Goal: Information Seeking & Learning: Check status

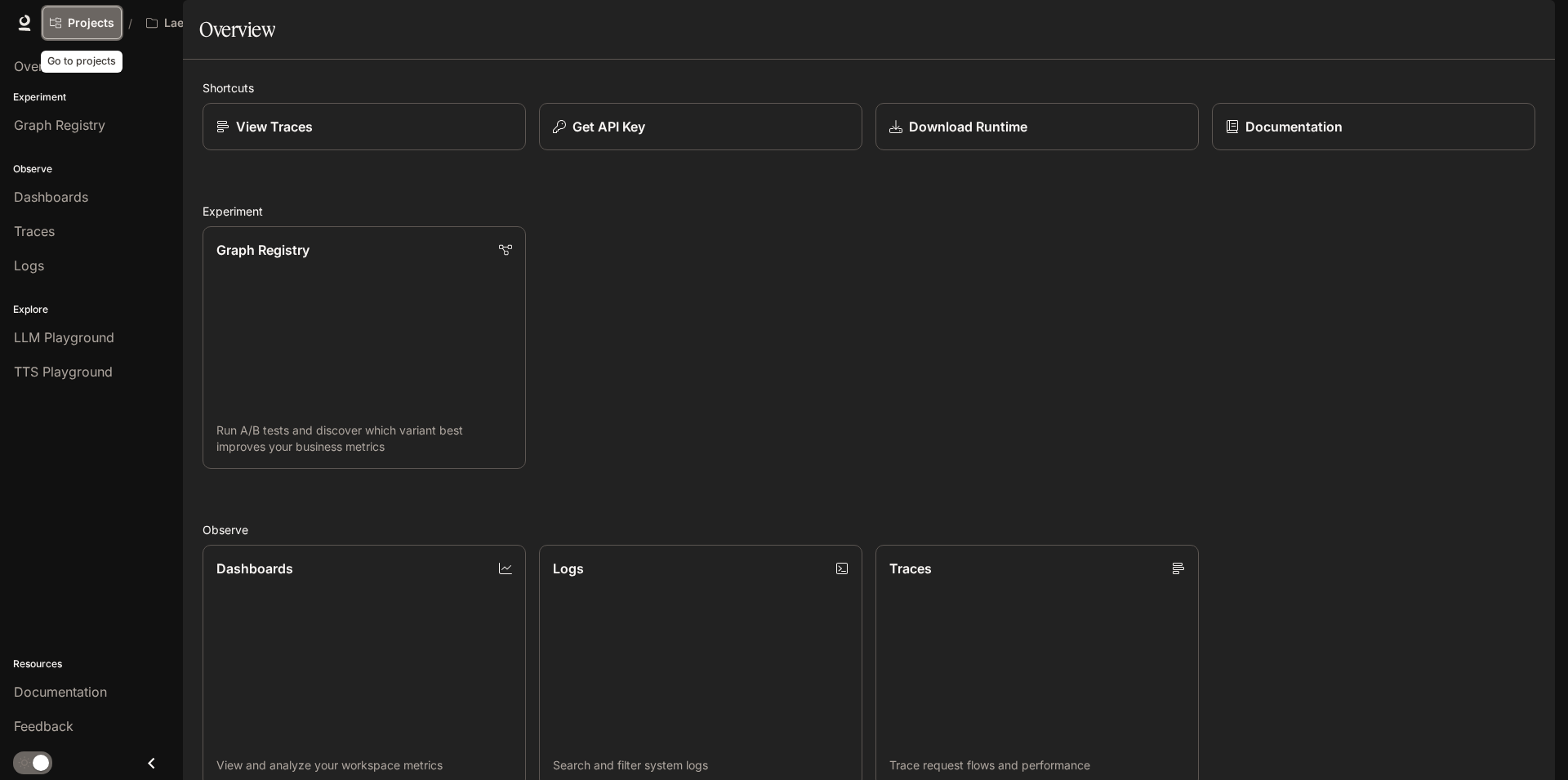
click at [89, 25] on span "Projects" at bounding box center [91, 23] width 47 height 14
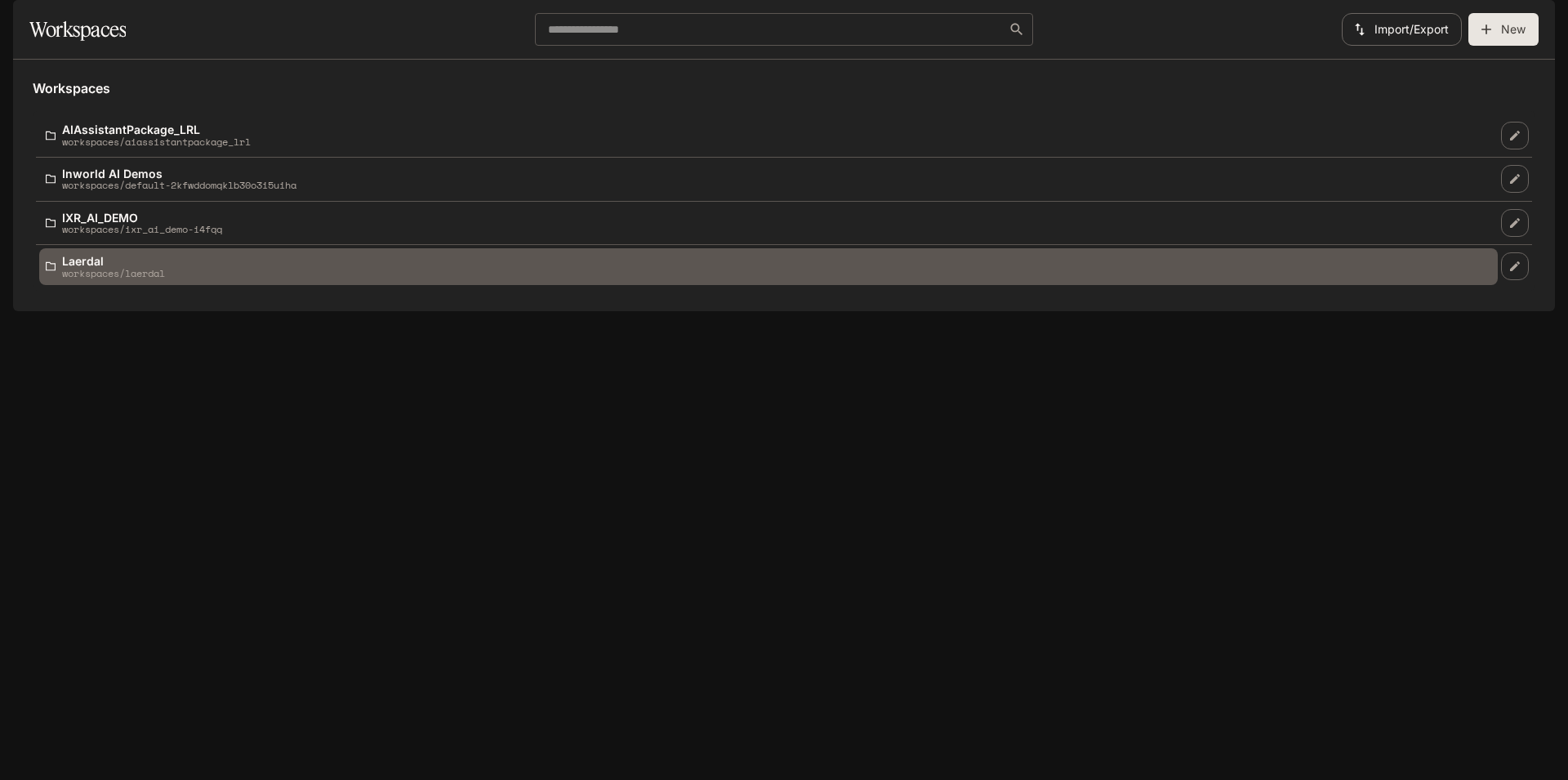
click at [104, 267] on p "Laerdal" at bounding box center [113, 261] width 103 height 12
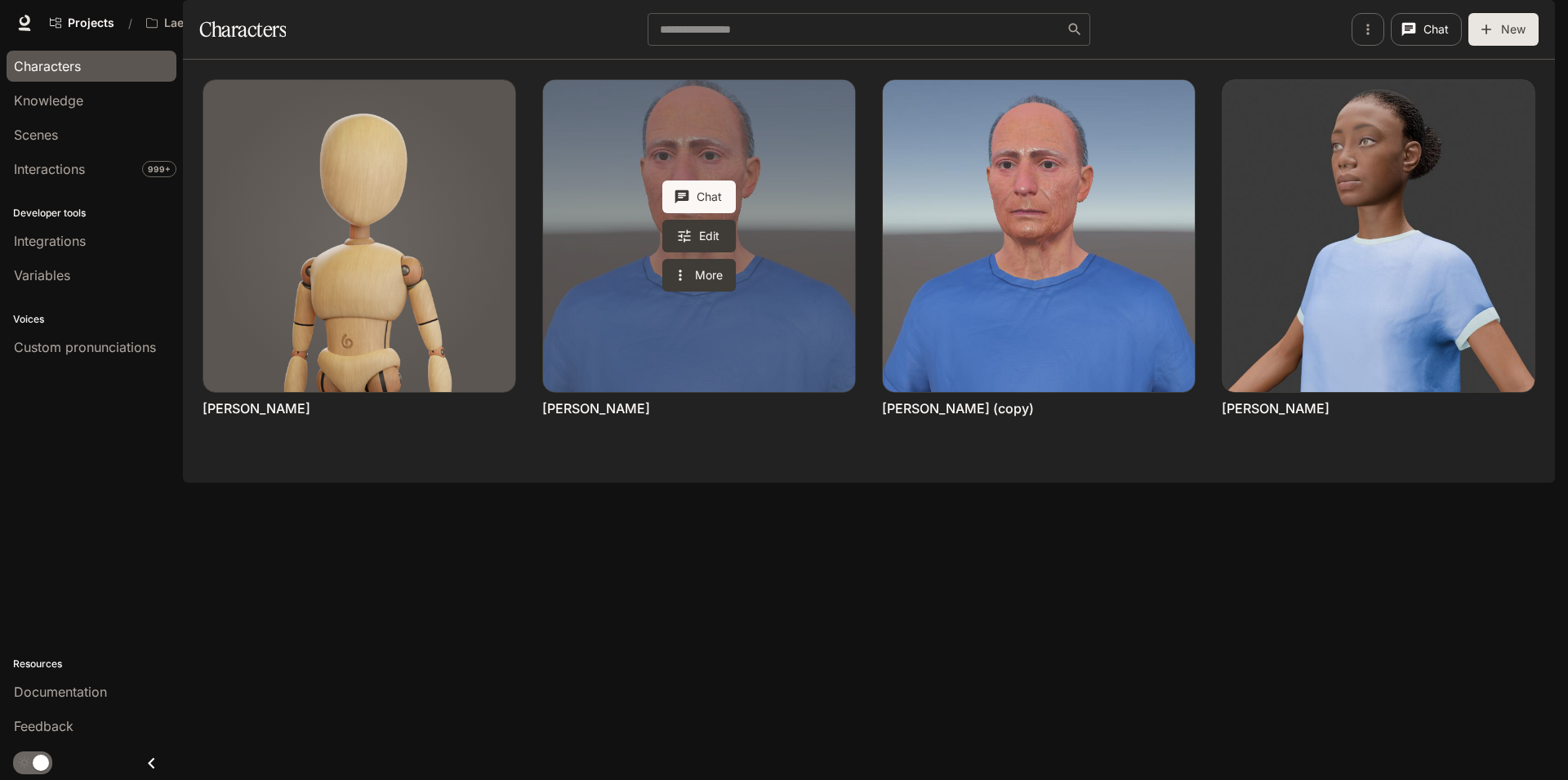
click at [606, 194] on link "James Turner" at bounding box center [699, 236] width 312 height 312
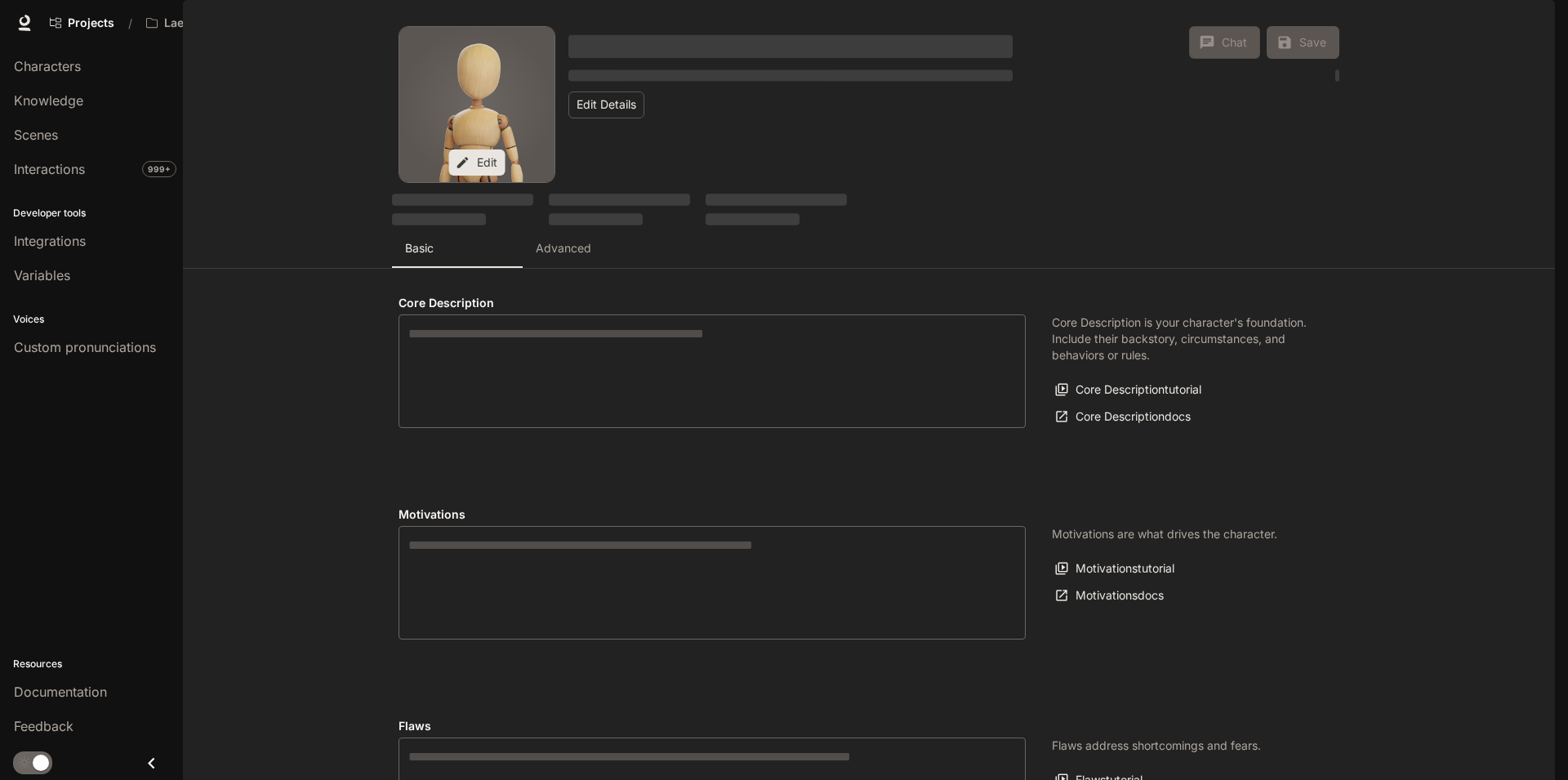
type textarea "**********"
type input "*"
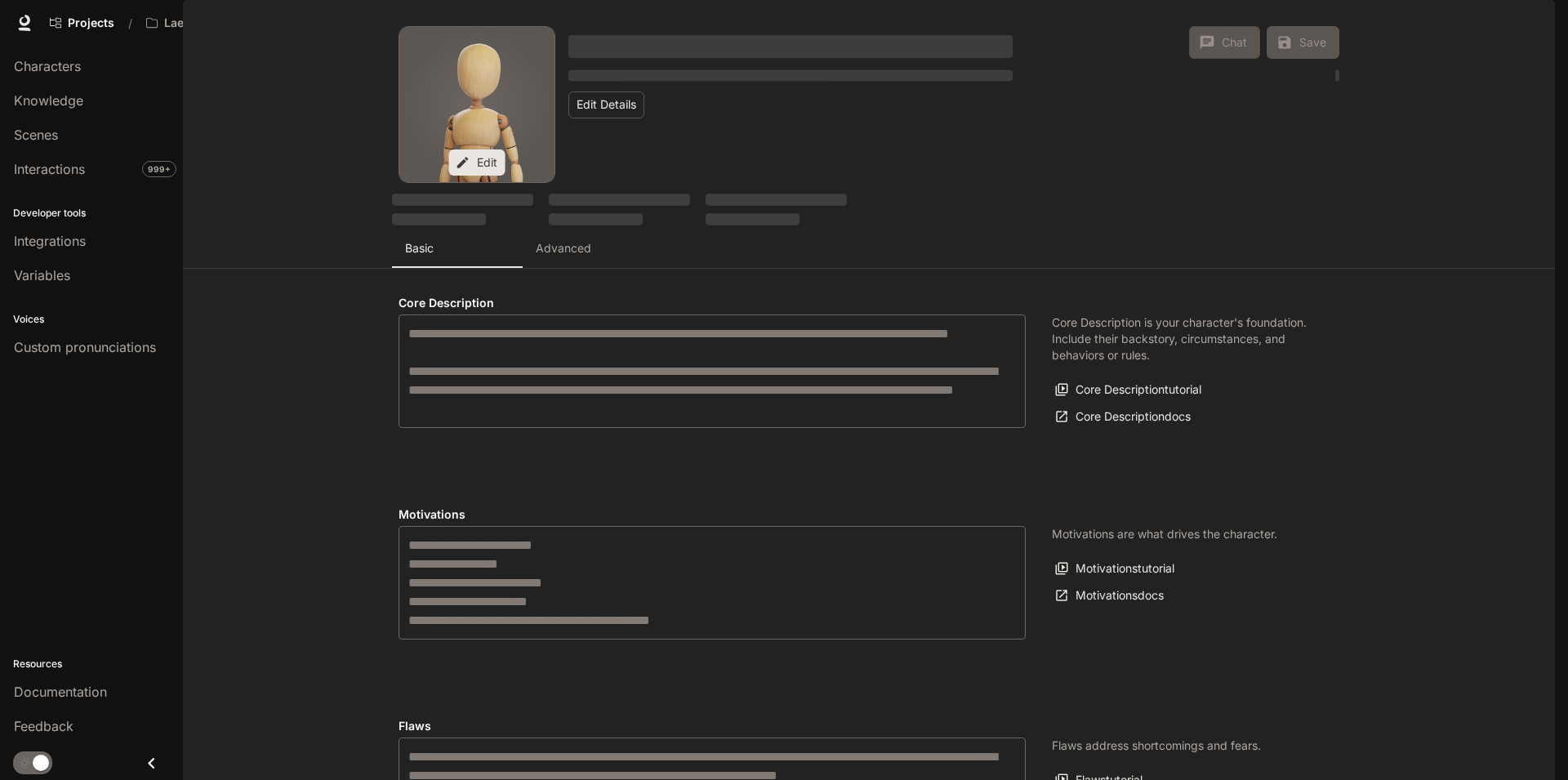
type input "**********"
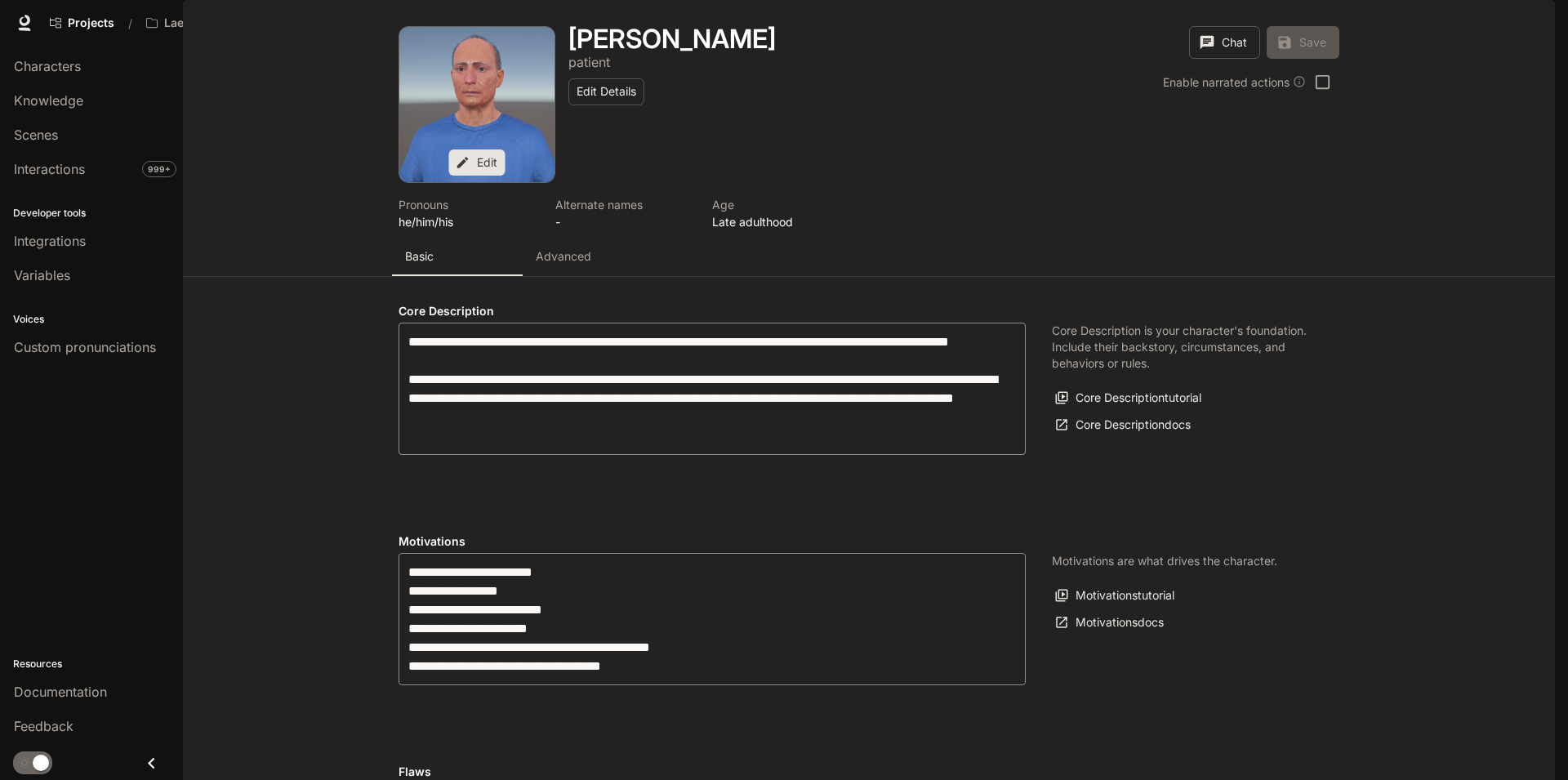
type input "**********"
click at [81, 166] on span "Interactions" at bounding box center [49, 169] width 71 height 20
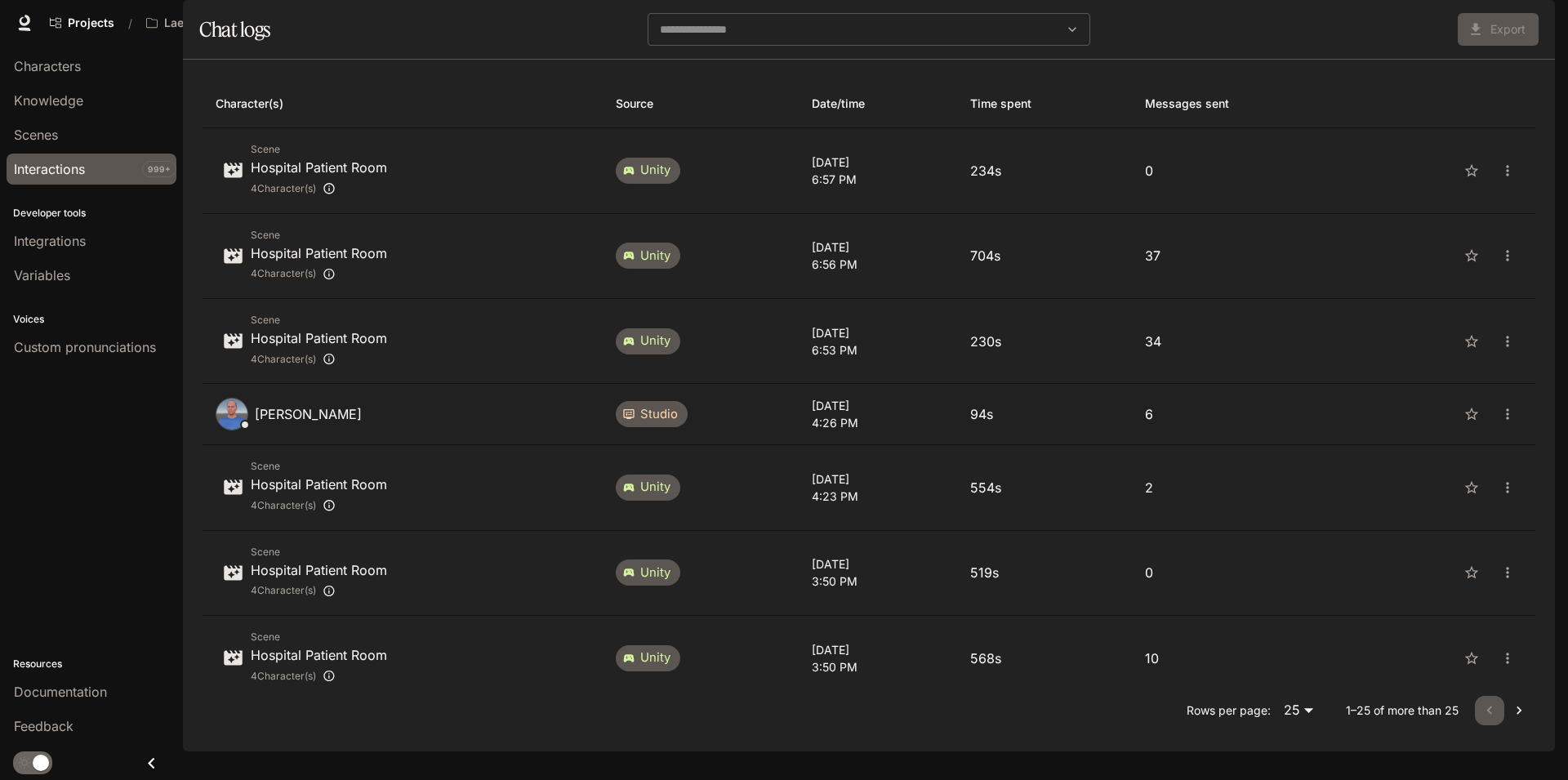
click at [514, 430] on div "[PERSON_NAME]" at bounding box center [402, 414] width 374 height 32
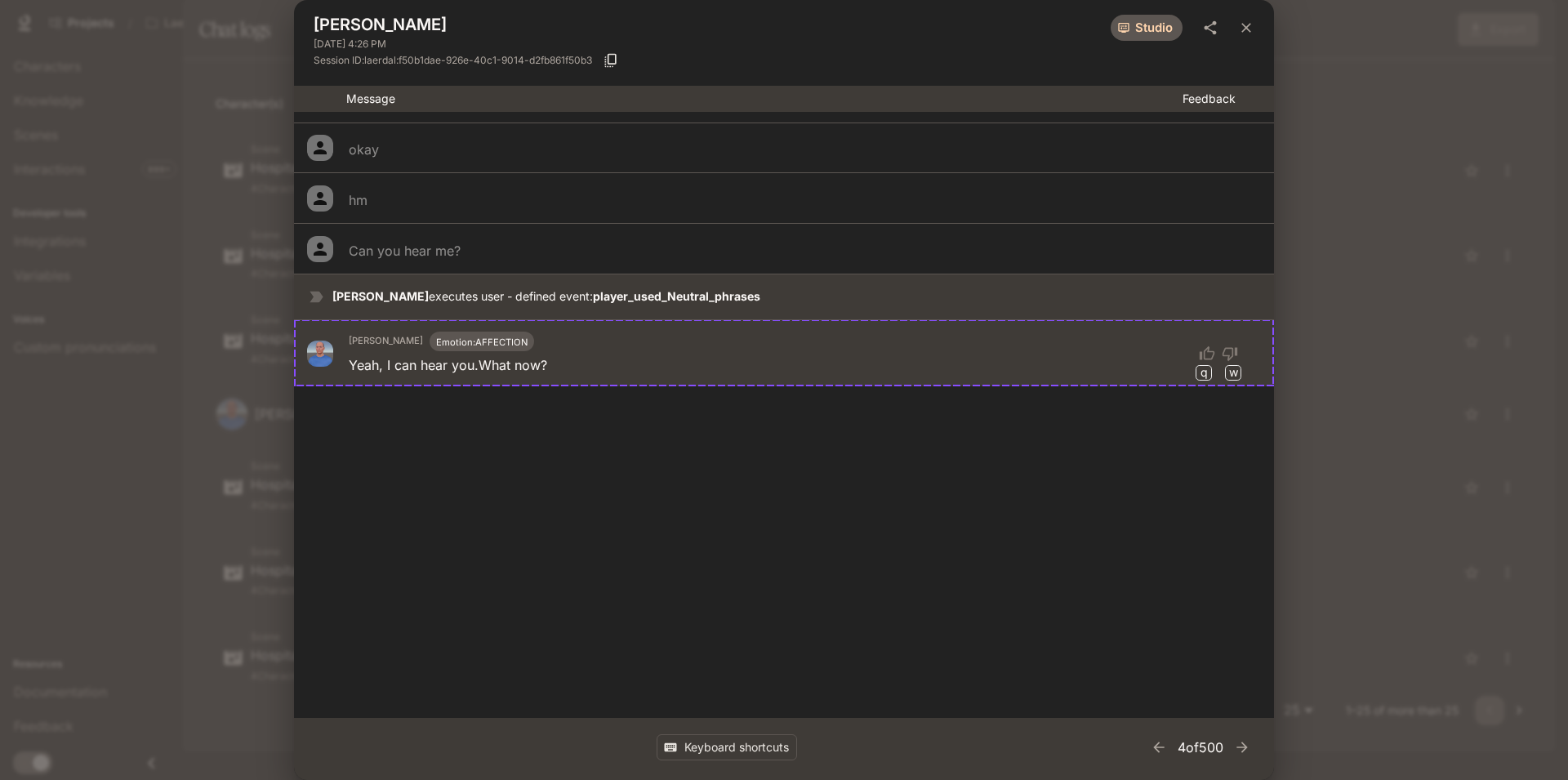
click at [1414, 190] on div "[PERSON_NAME] [DATE] 4:26 PM studio Session ID: laerdal:f50b1dae-926e-40c1-9014…" at bounding box center [784, 390] width 1568 height 780
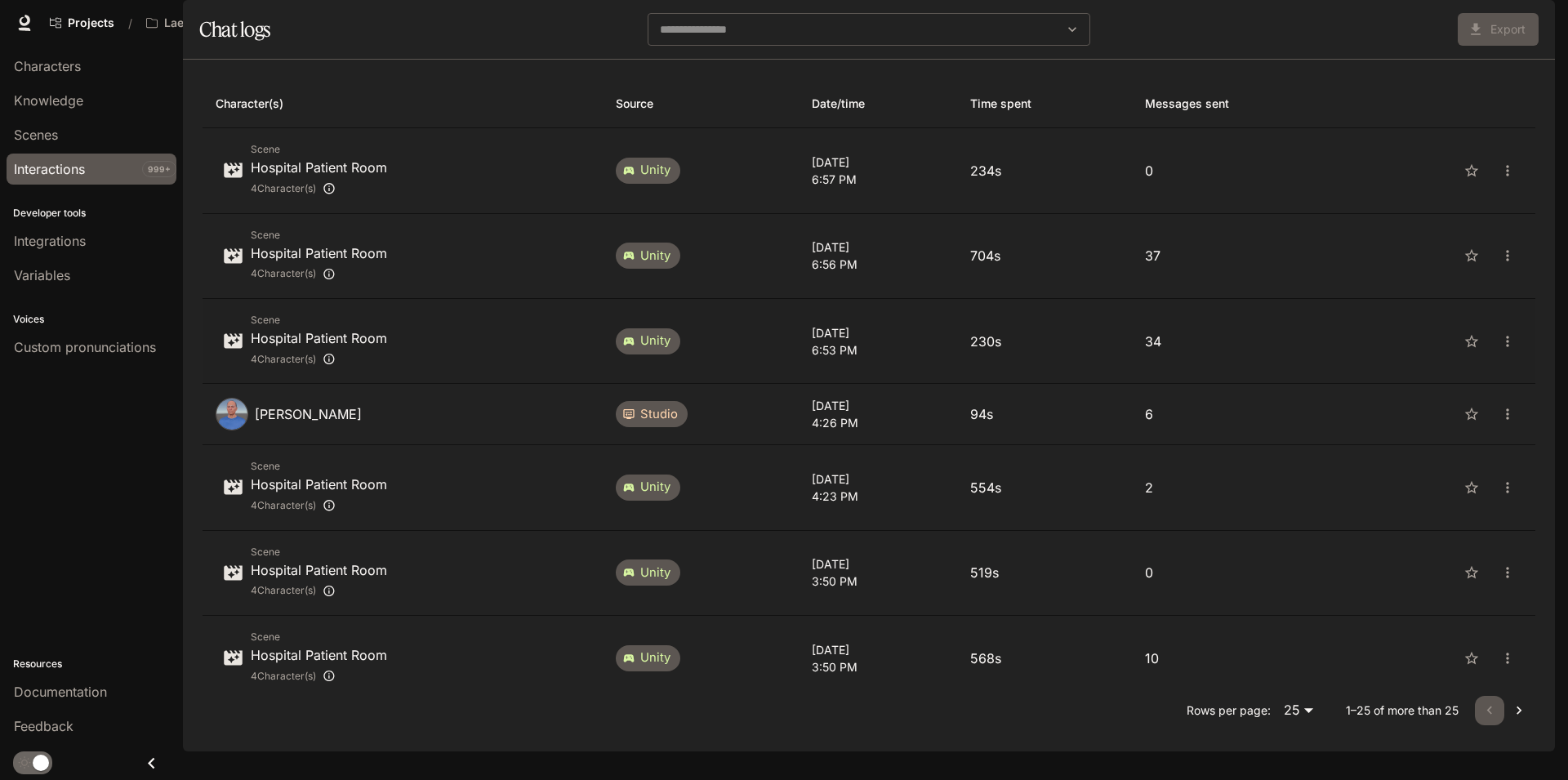
click at [945, 341] on p "[DATE]" at bounding box center [877, 333] width 132 height 17
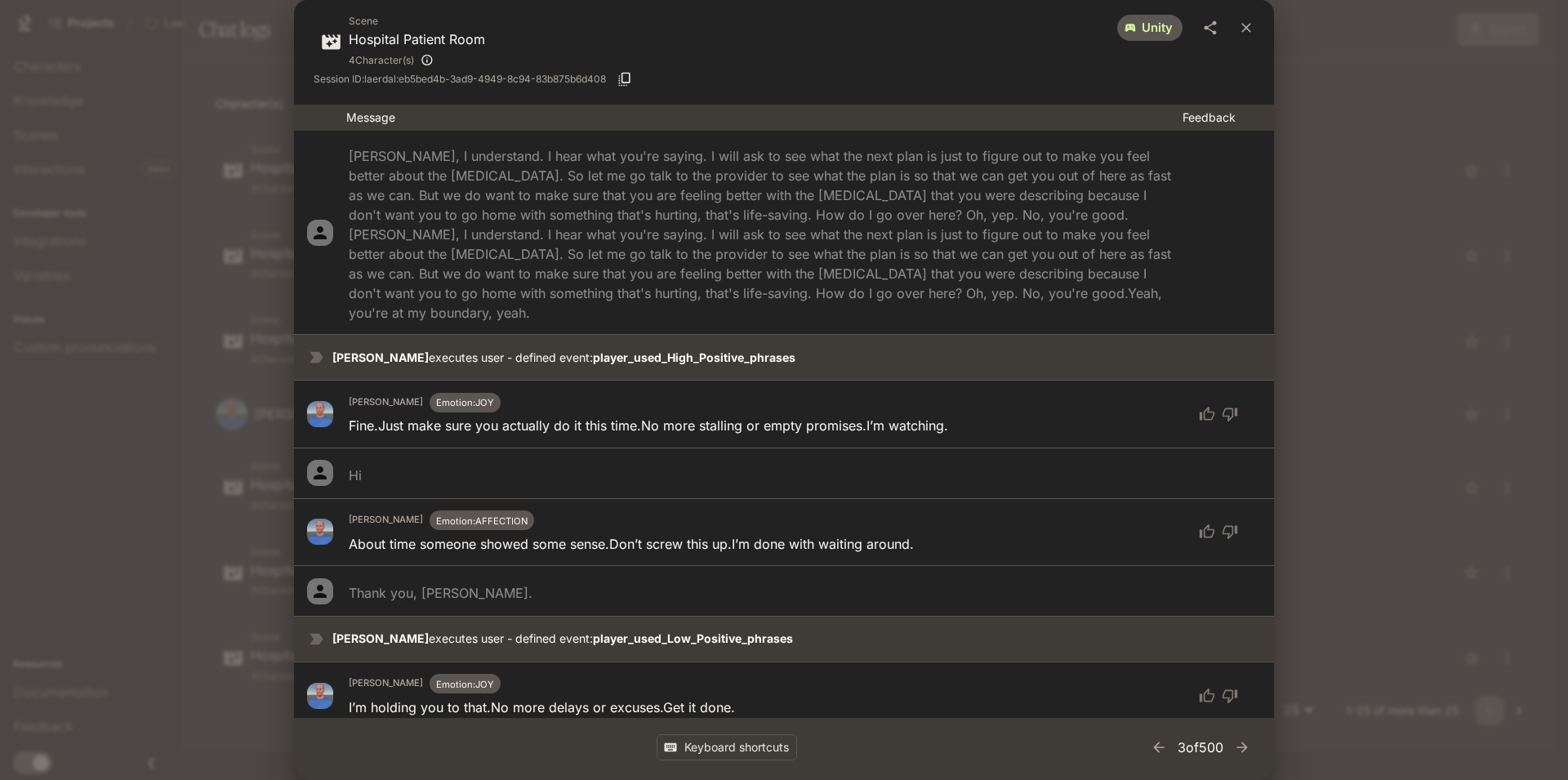
scroll to position [1822, 0]
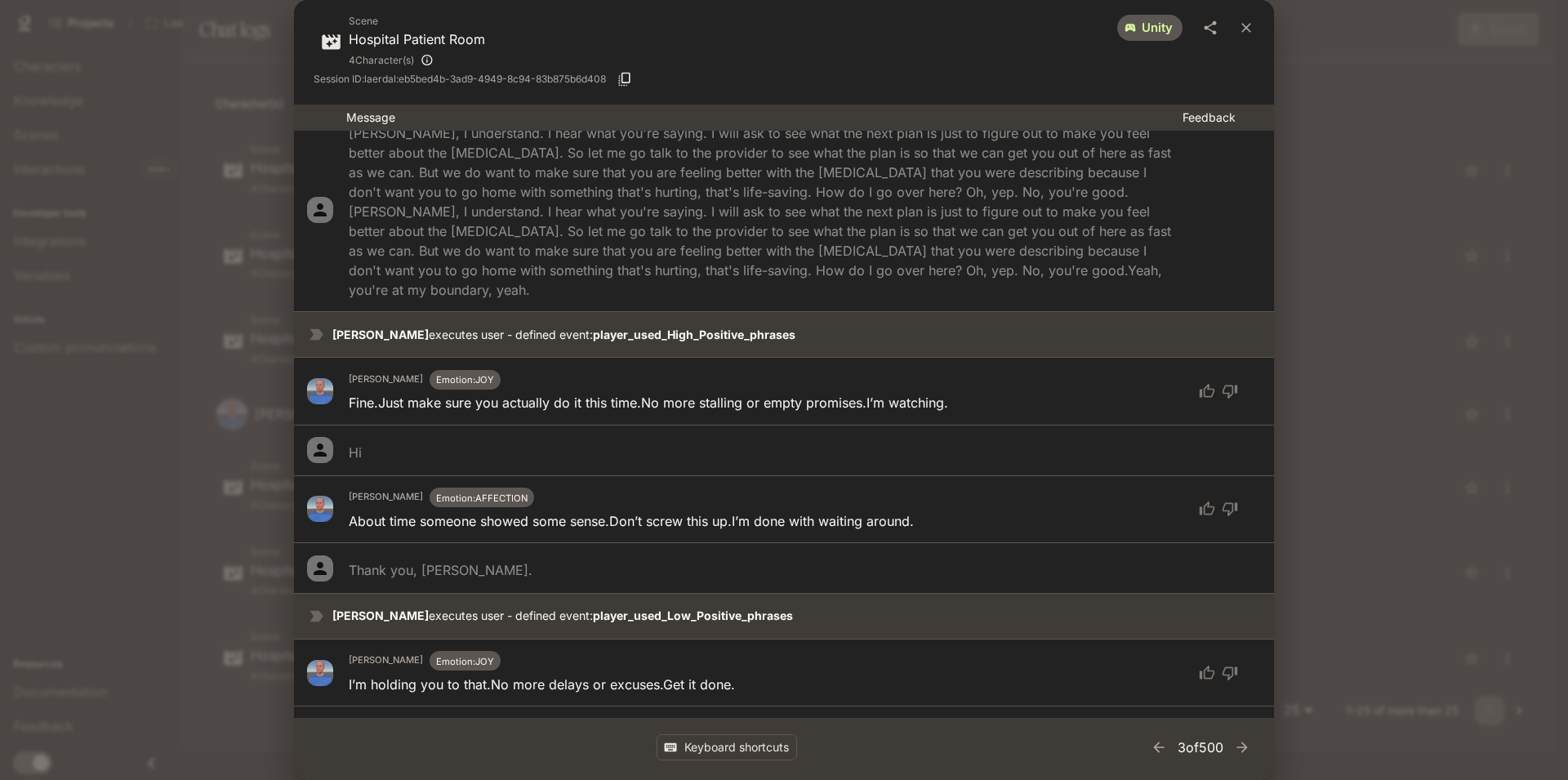
click at [1402, 244] on div "Scene Hospital Patient Room 4 Character(s) unity Session ID: laerdal:eb5bed4b-3…" at bounding box center [784, 390] width 1568 height 780
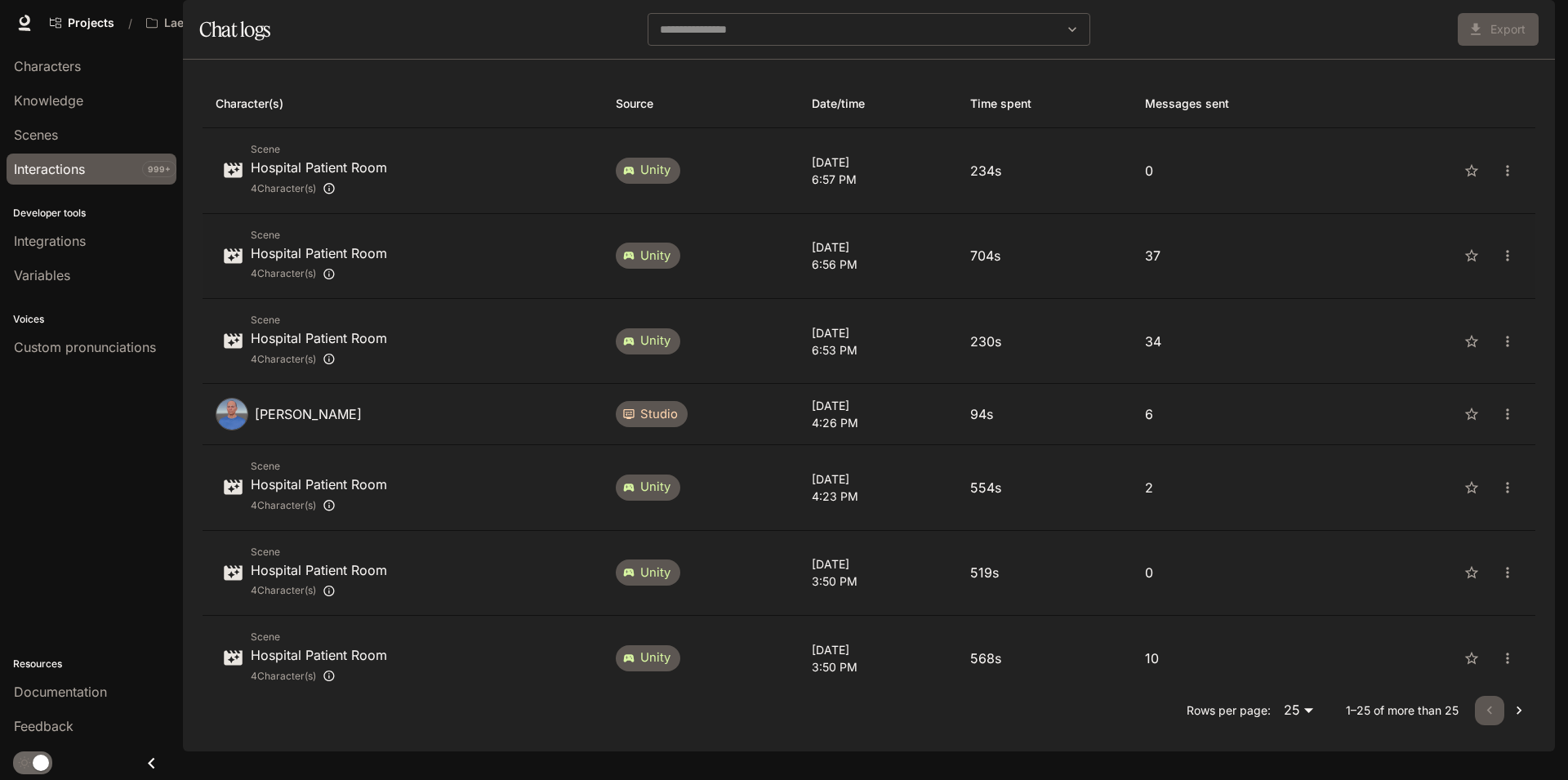
click at [1119, 266] on p "704s" at bounding box center [1044, 255] width 149 height 20
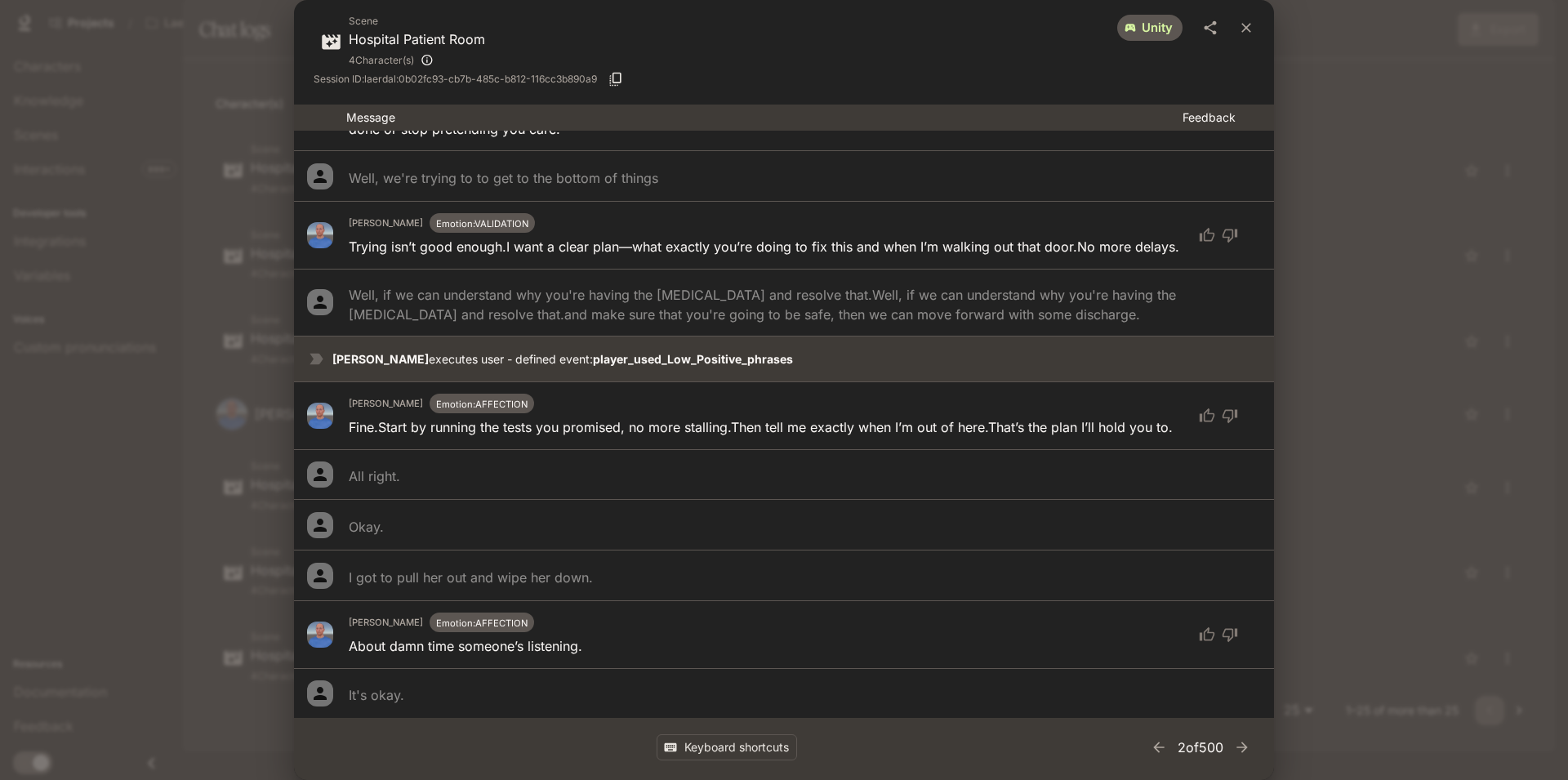
scroll to position [2091, 0]
click at [1381, 145] on div "Scene Hospital Patient Room 4 Character(s) unity Session ID: laerdal:0b02fc93-c…" at bounding box center [784, 390] width 1568 height 780
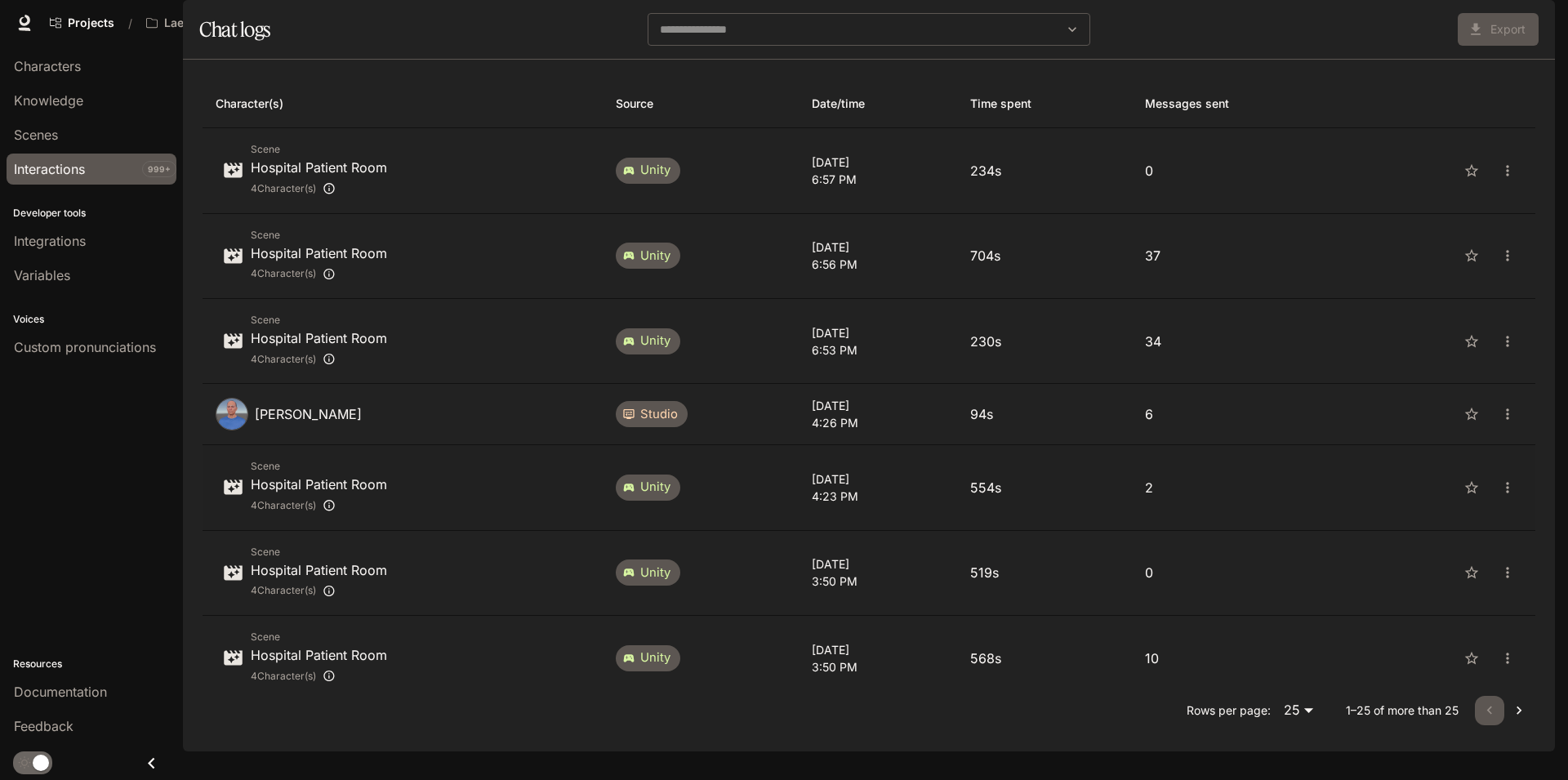
click at [1246, 497] on p "2" at bounding box center [1242, 487] width 194 height 20
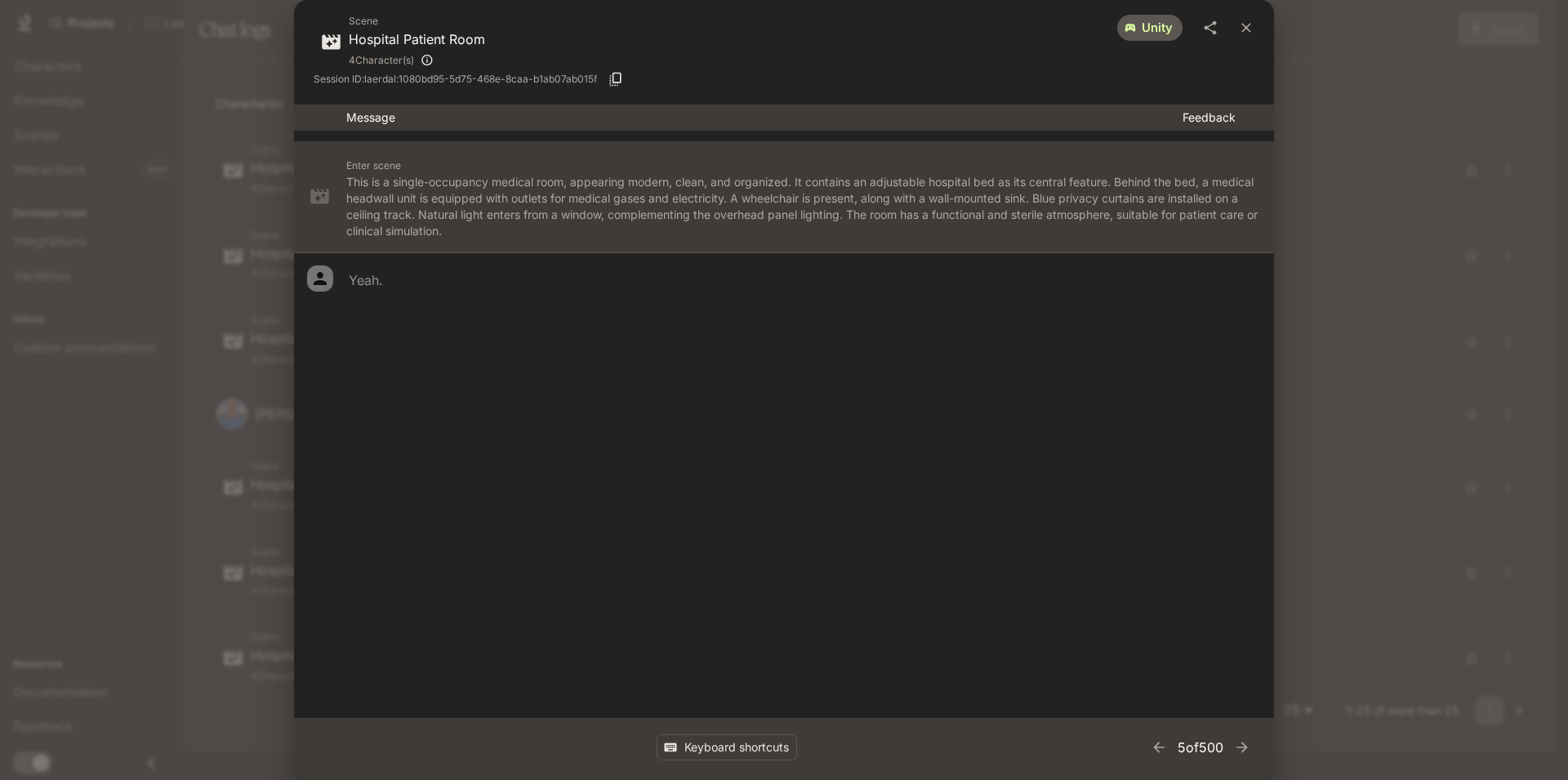
click at [1399, 242] on div "Scene Hospital Patient Room 4 Character(s) unity Session ID: laerdal:1080bd95-5…" at bounding box center [784, 390] width 1568 height 780
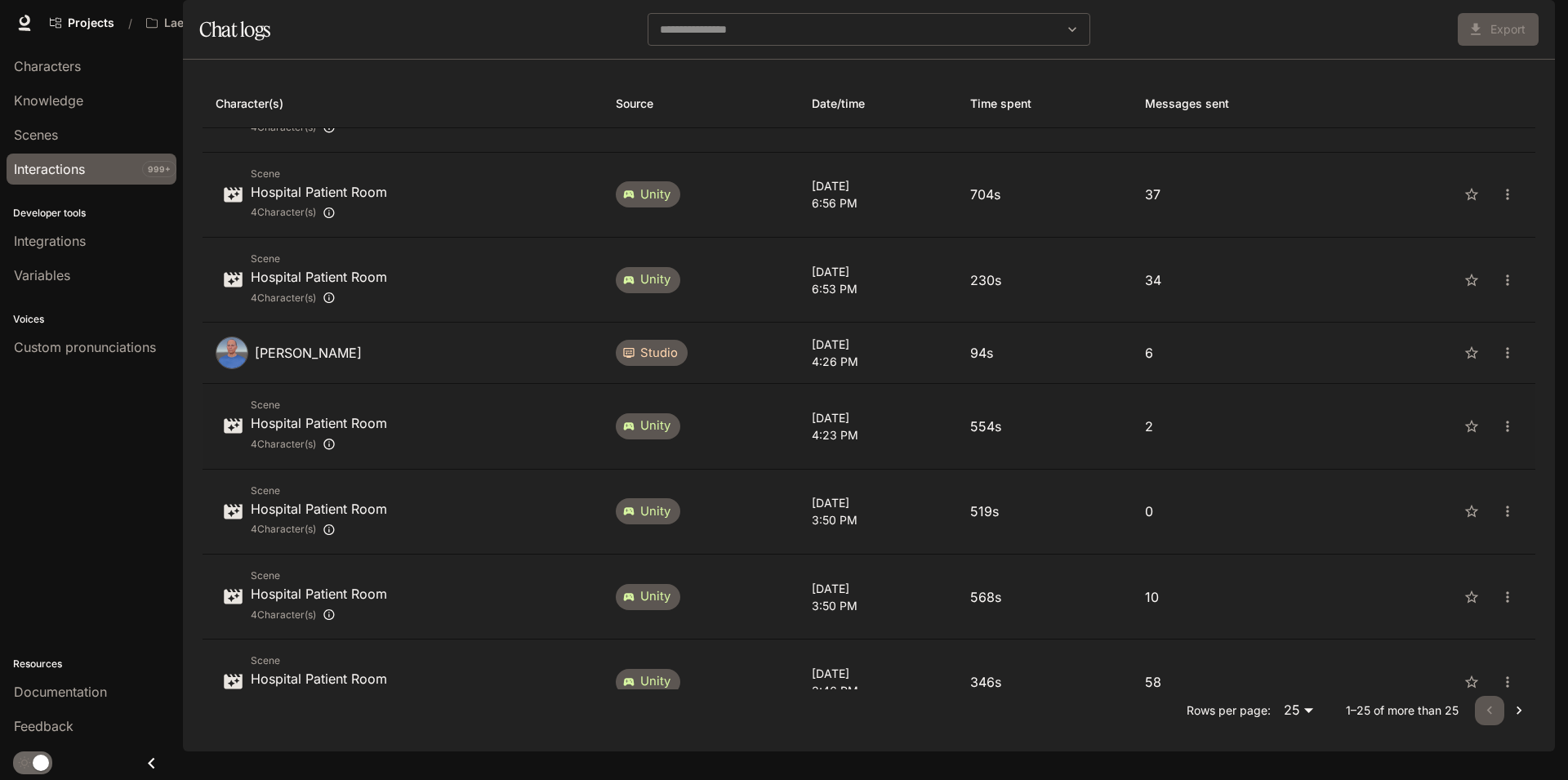
scroll to position [98, 0]
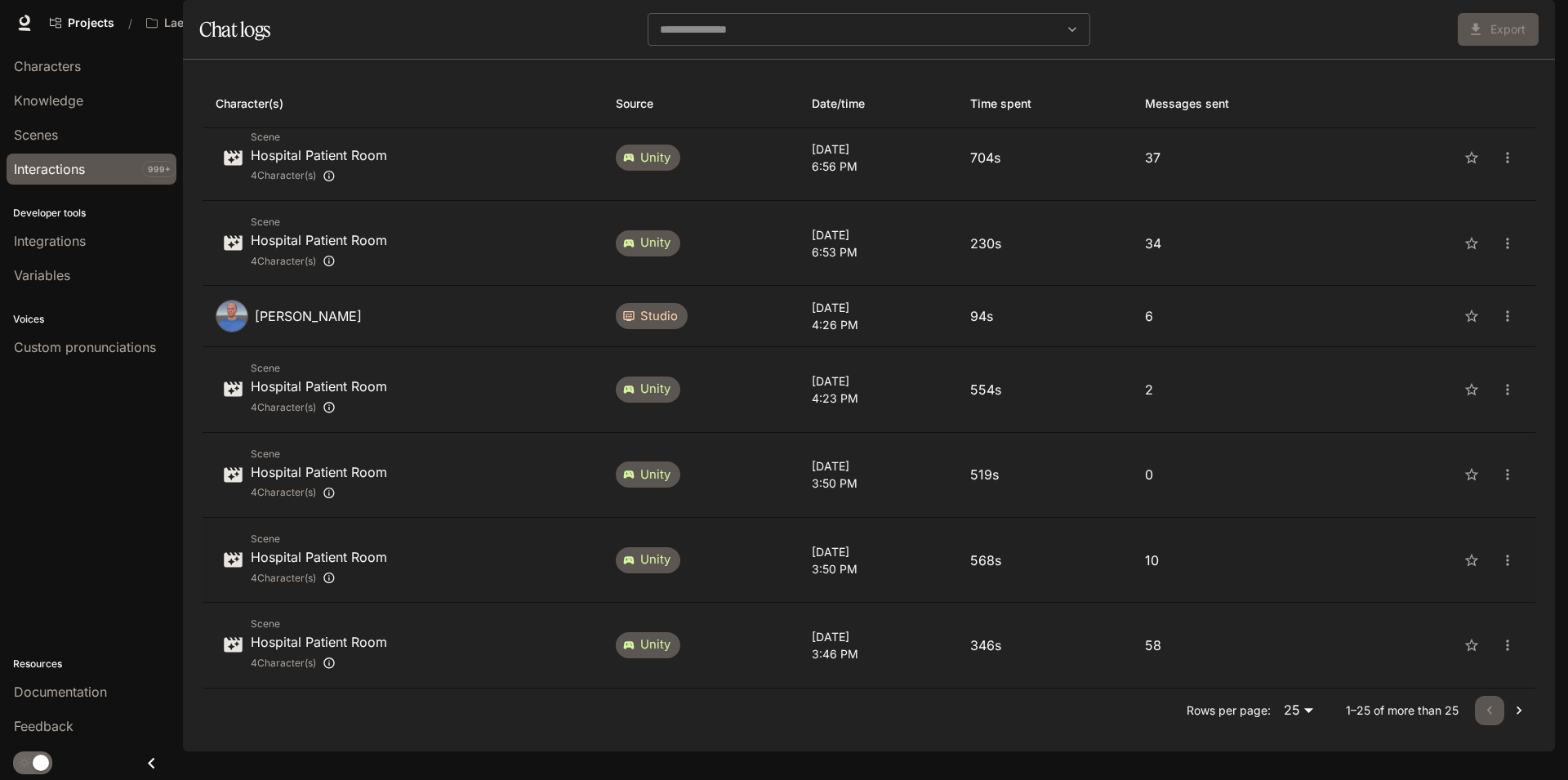
click at [1216, 570] on p "10" at bounding box center [1242, 559] width 194 height 20
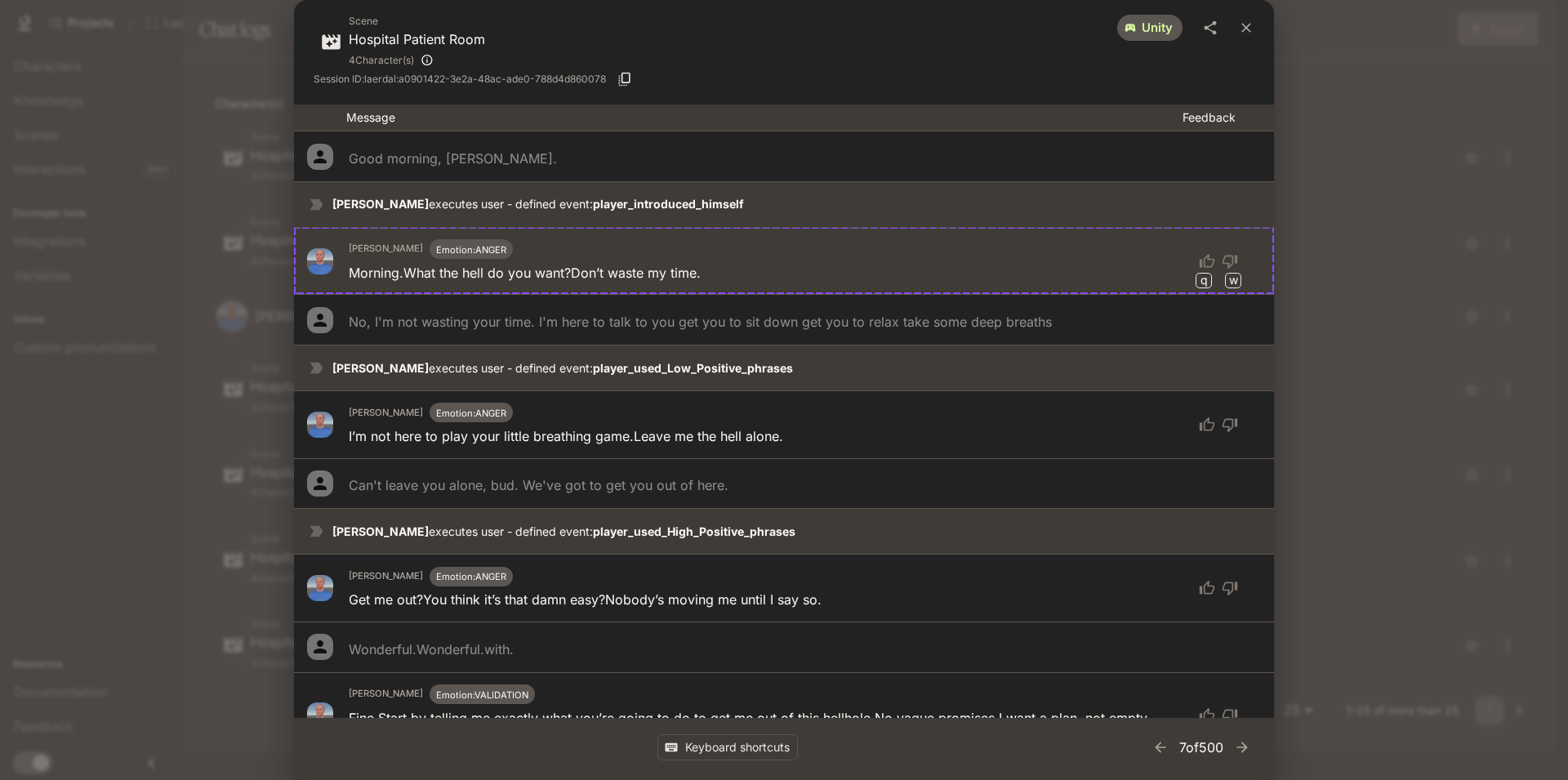
scroll to position [163, 0]
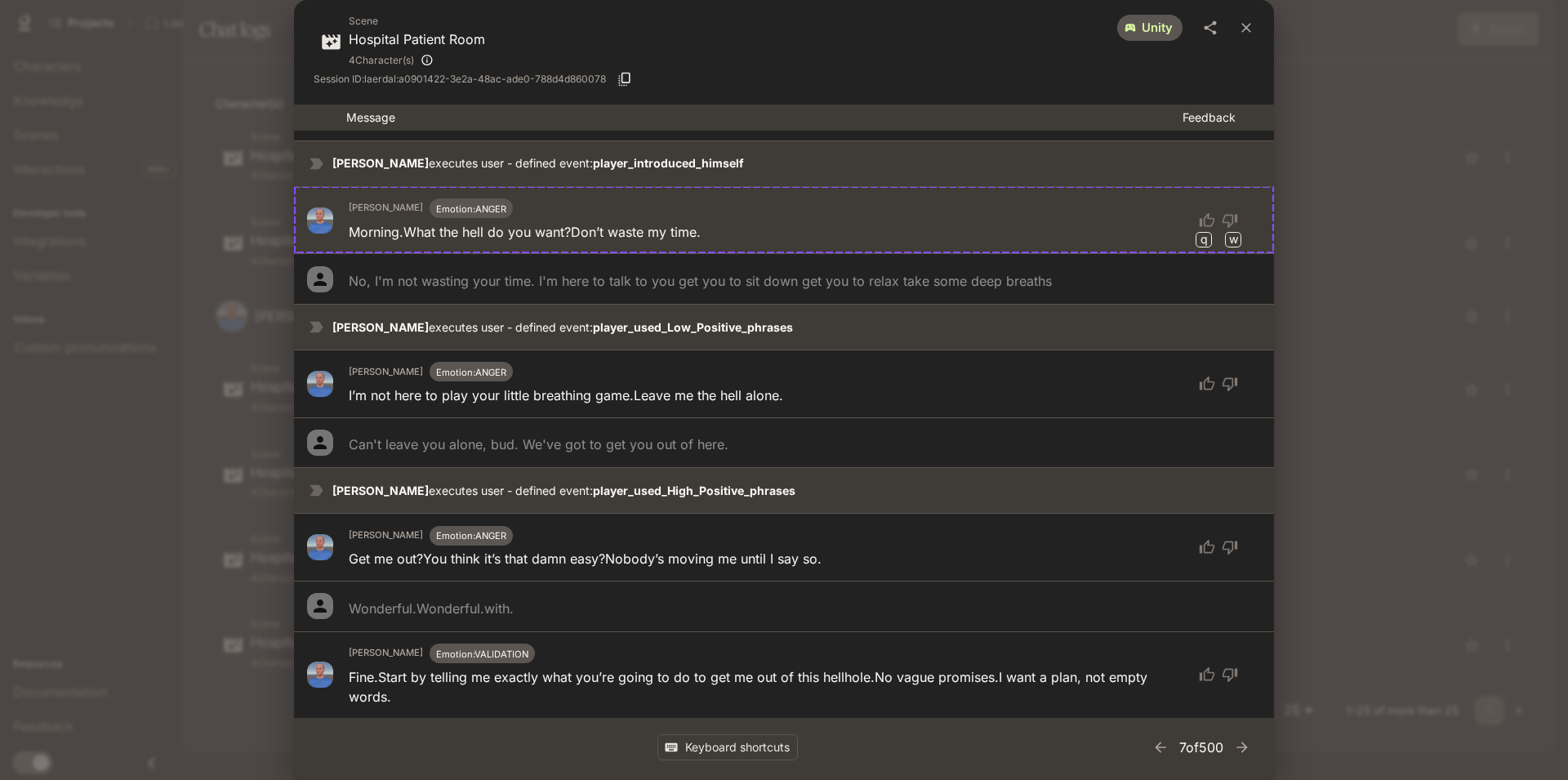
click at [1390, 167] on div "Scene Hospital Patient Room 4 Character(s) unity Session ID: laerdal:a0901422-3…" at bounding box center [784, 390] width 1568 height 780
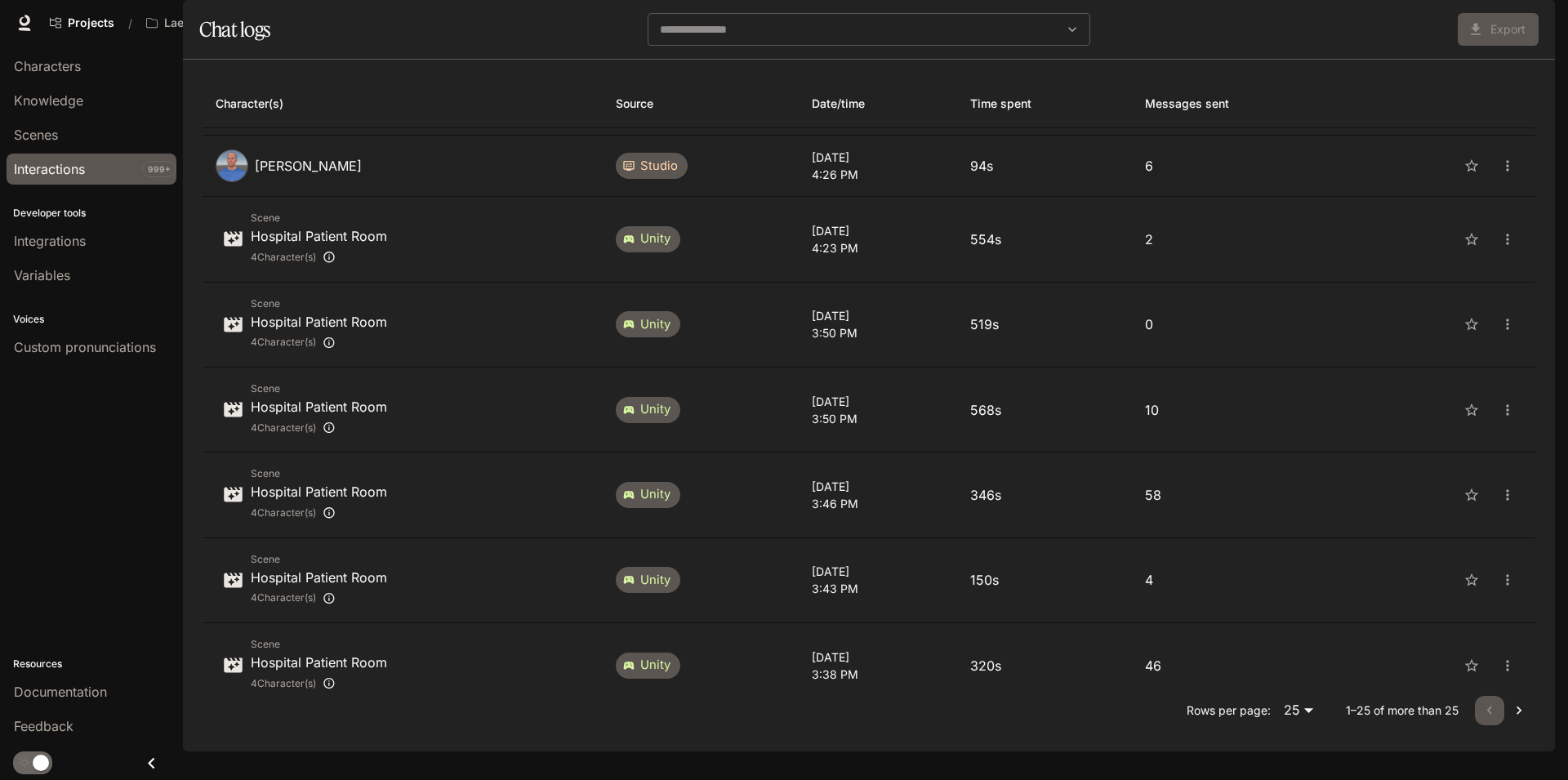
scroll to position [294, 0]
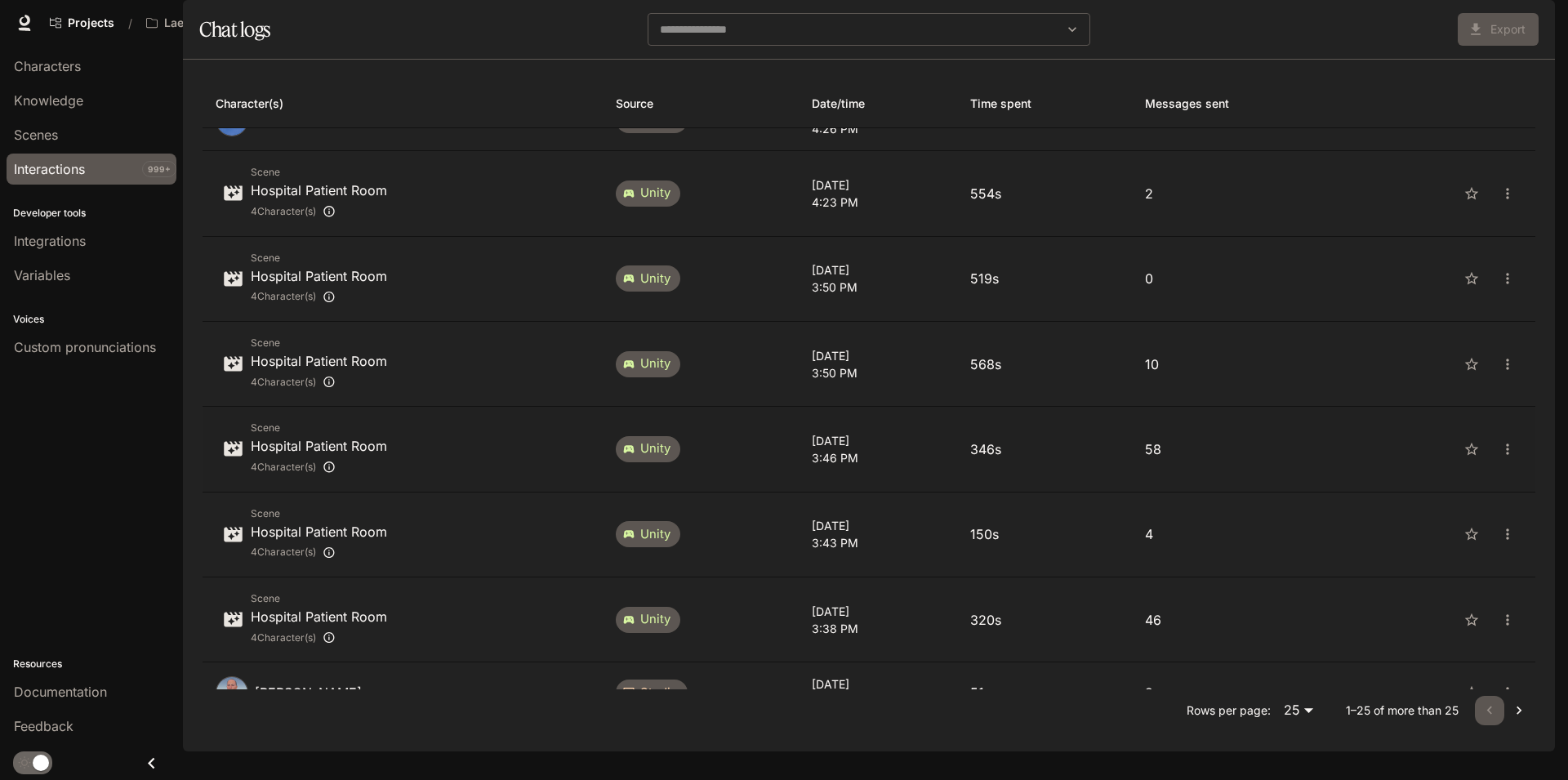
click at [1100, 459] on p "346s" at bounding box center [1044, 449] width 149 height 20
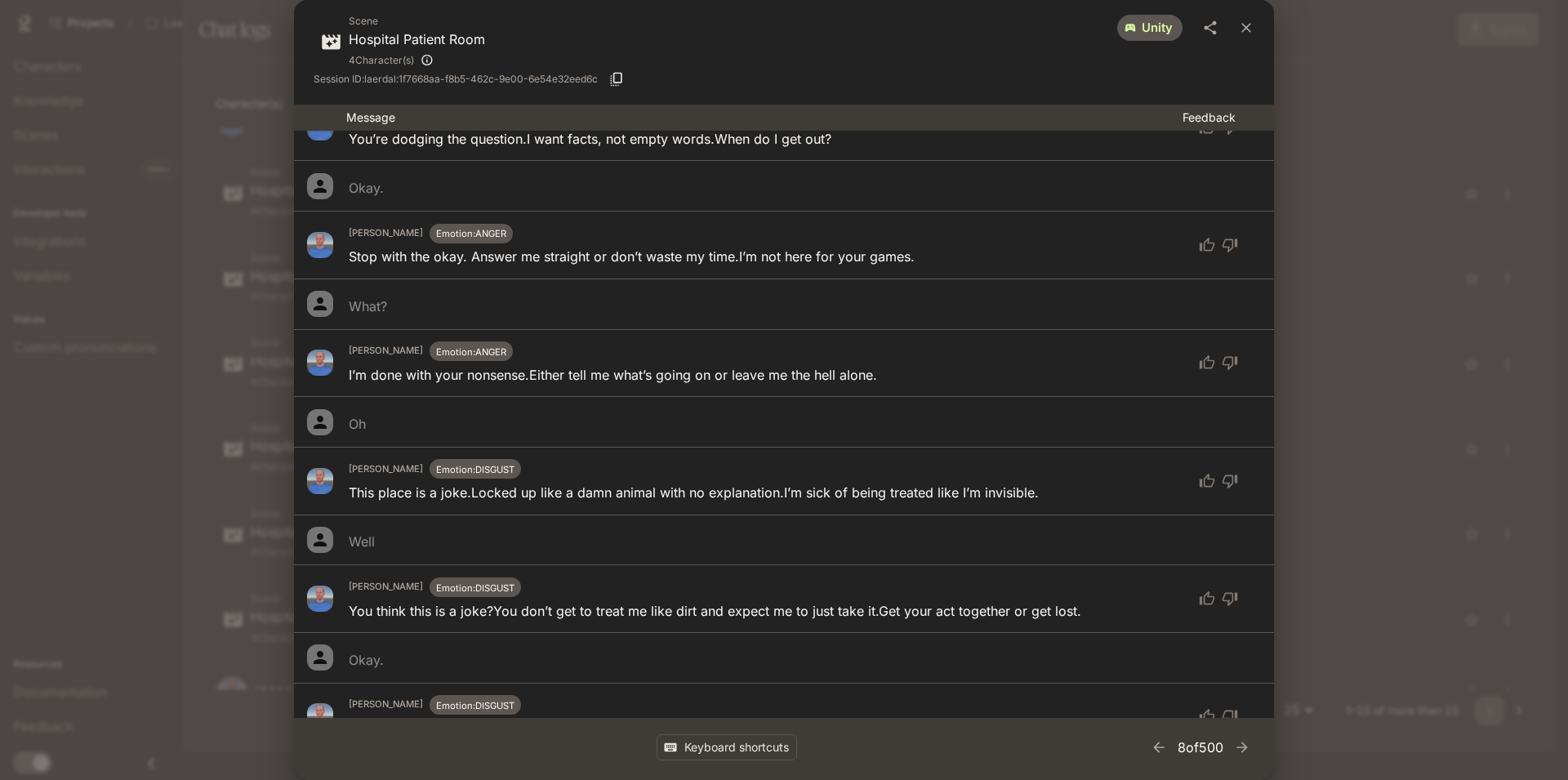
scroll to position [533, 0]
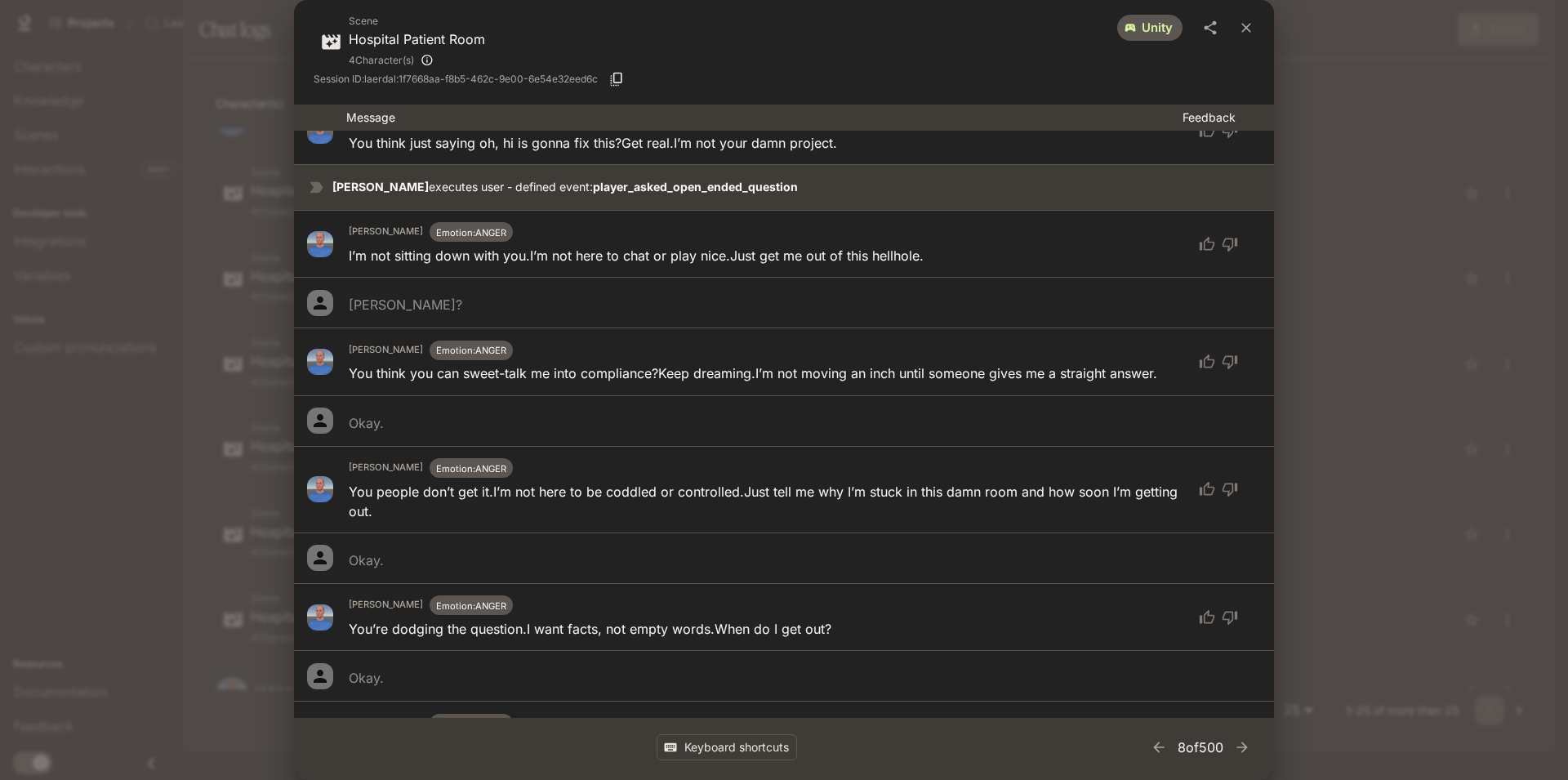
click at [1400, 211] on div "Scene Hospital Patient Room 4 Character(s) unity Session ID: laerdal:1f7668aa-f…" at bounding box center [784, 390] width 1568 height 780
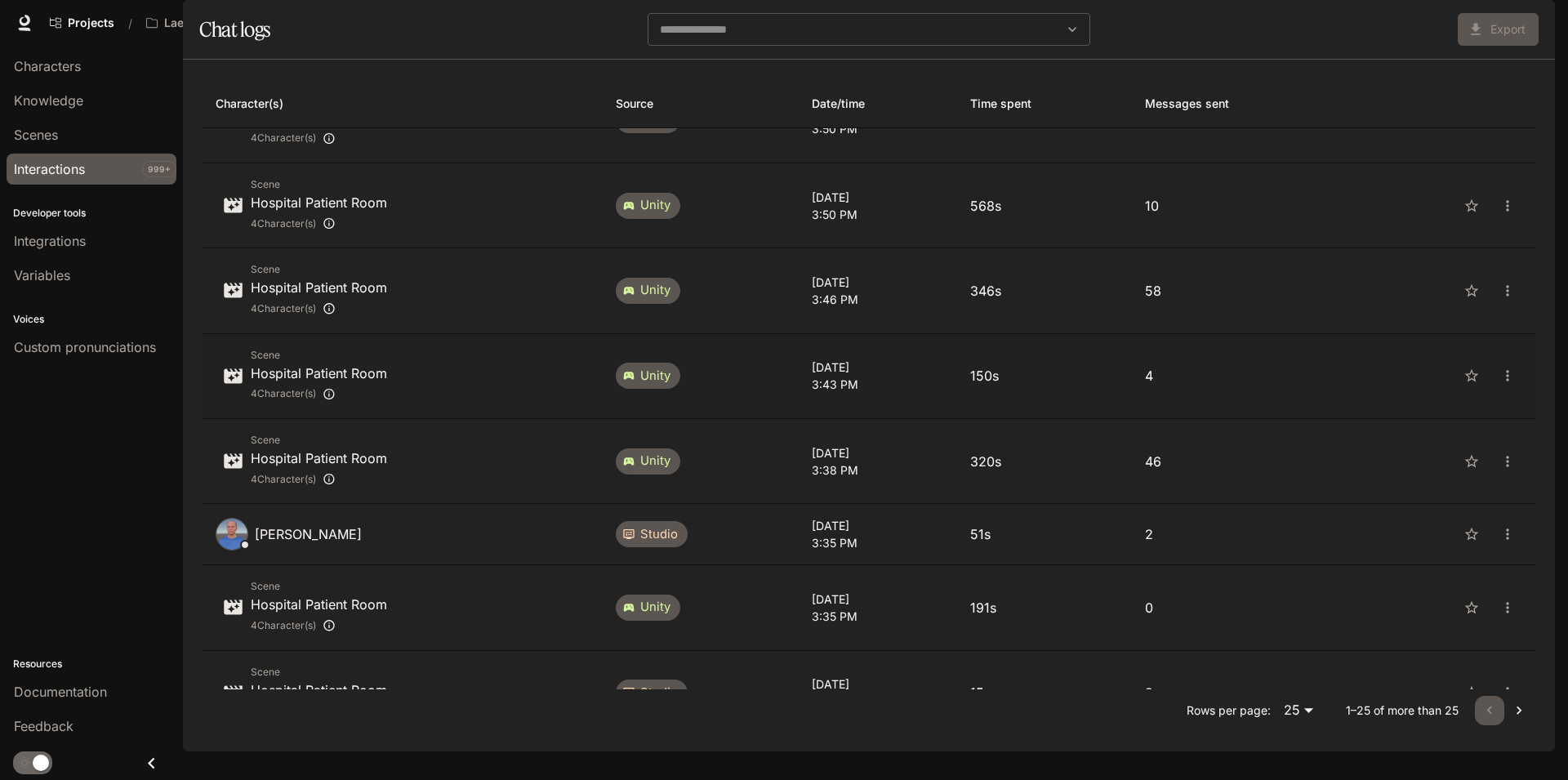
scroll to position [490, 0]
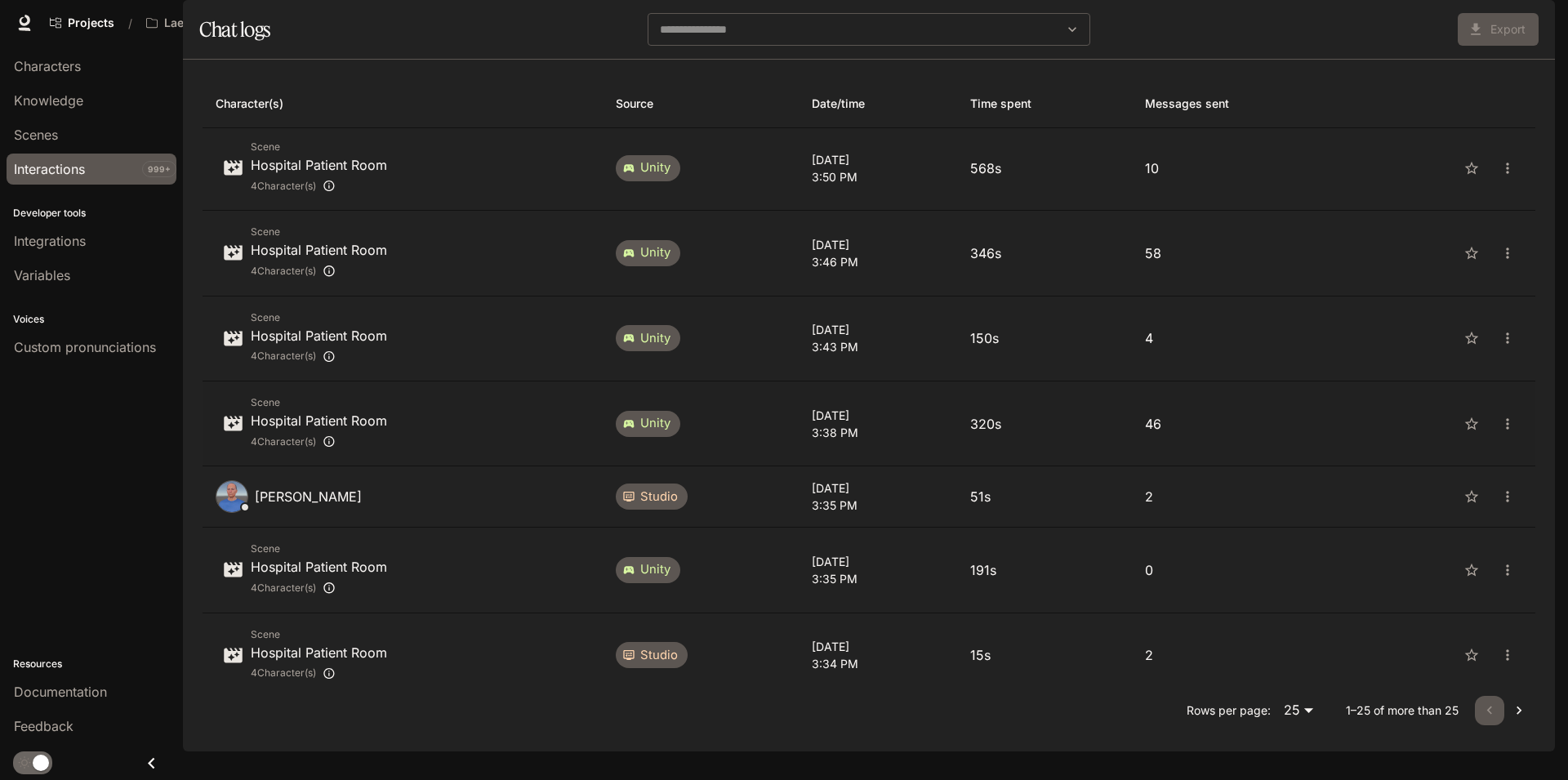
click at [1083, 433] on p "320s" at bounding box center [1044, 423] width 149 height 20
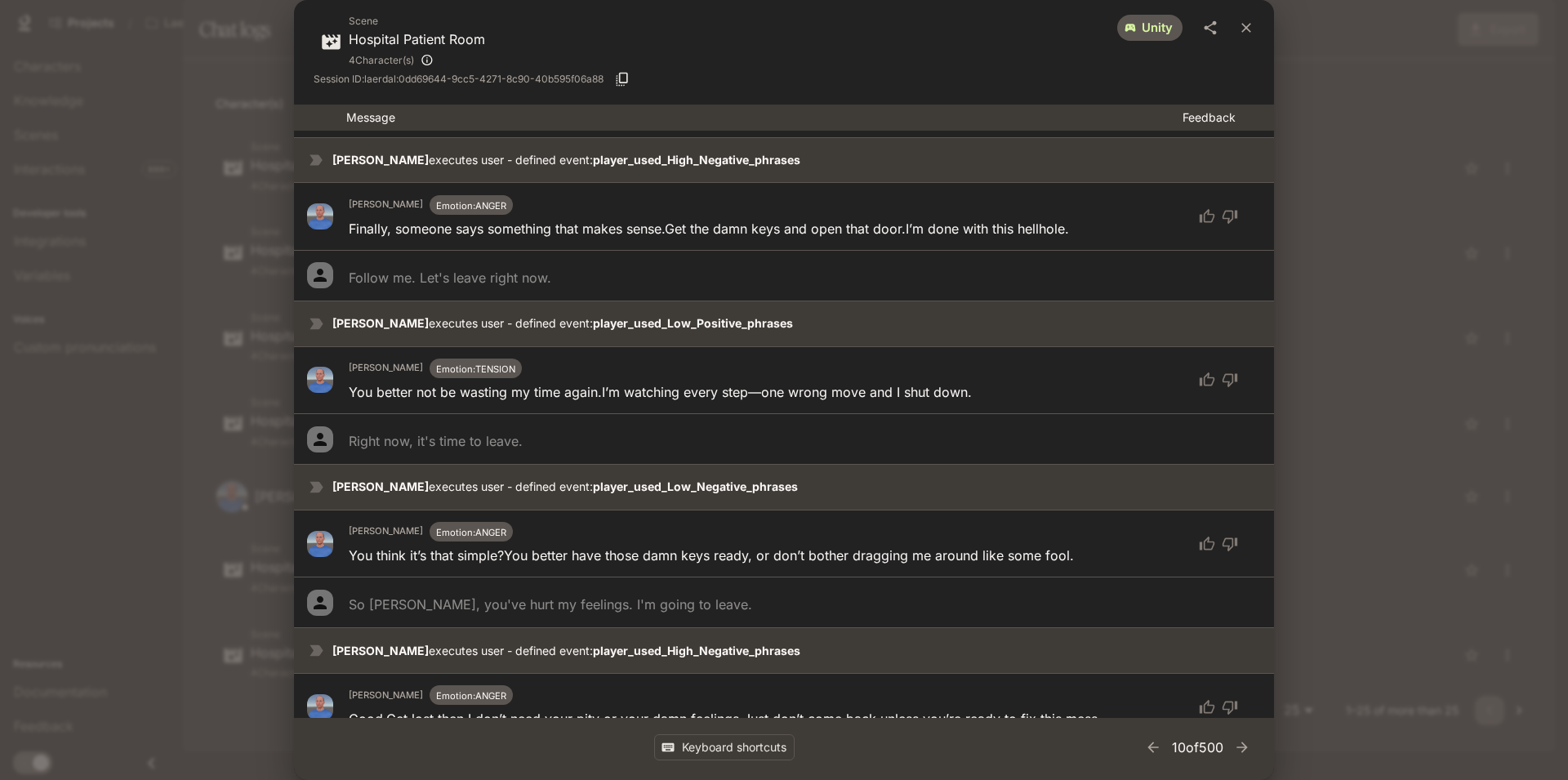
scroll to position [2873, 0]
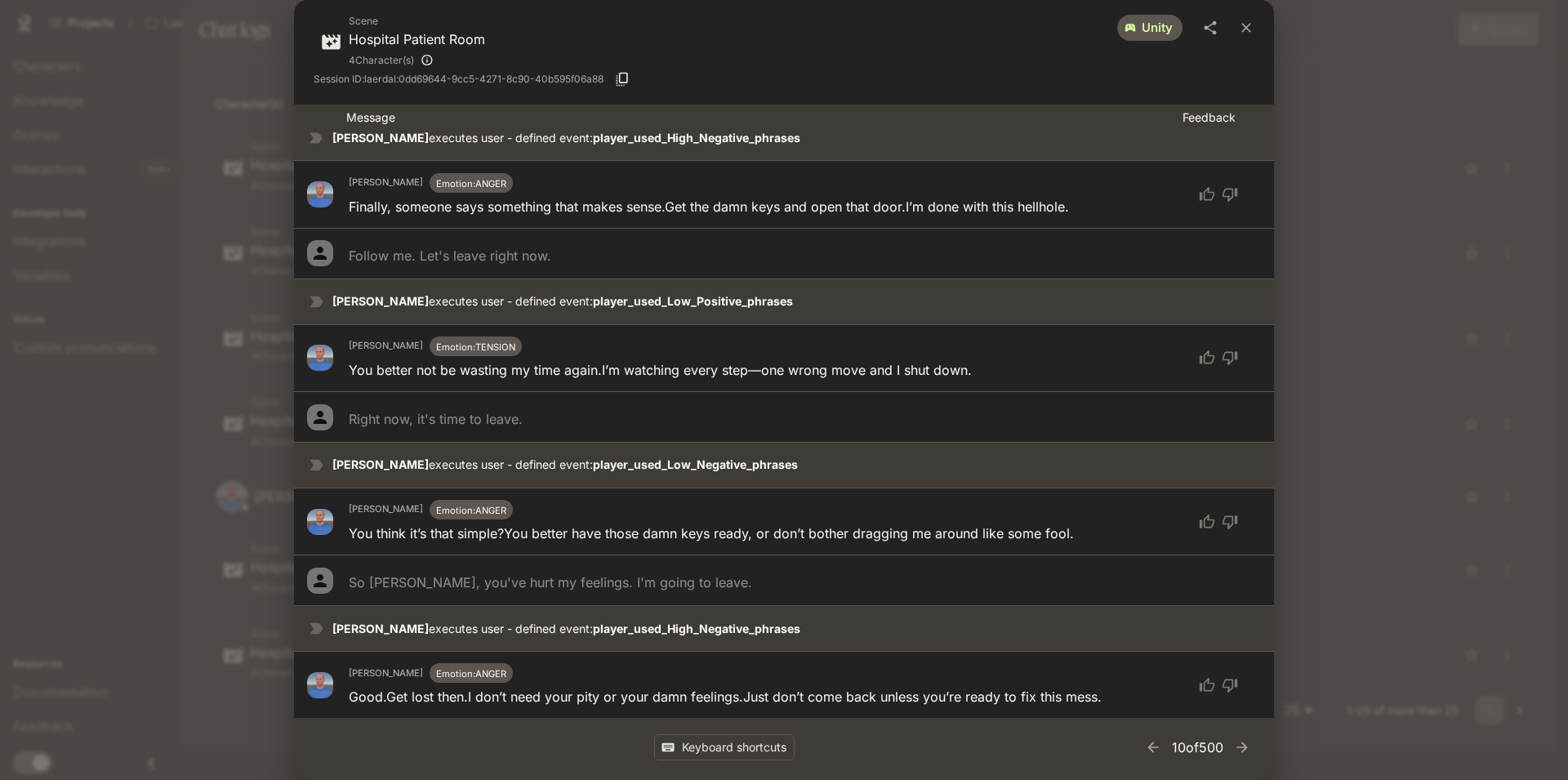
click at [1390, 215] on div "Scene Hospital Patient Room 4 Character(s) unity Session ID: laerdal:0dd69644-9…" at bounding box center [784, 390] width 1568 height 780
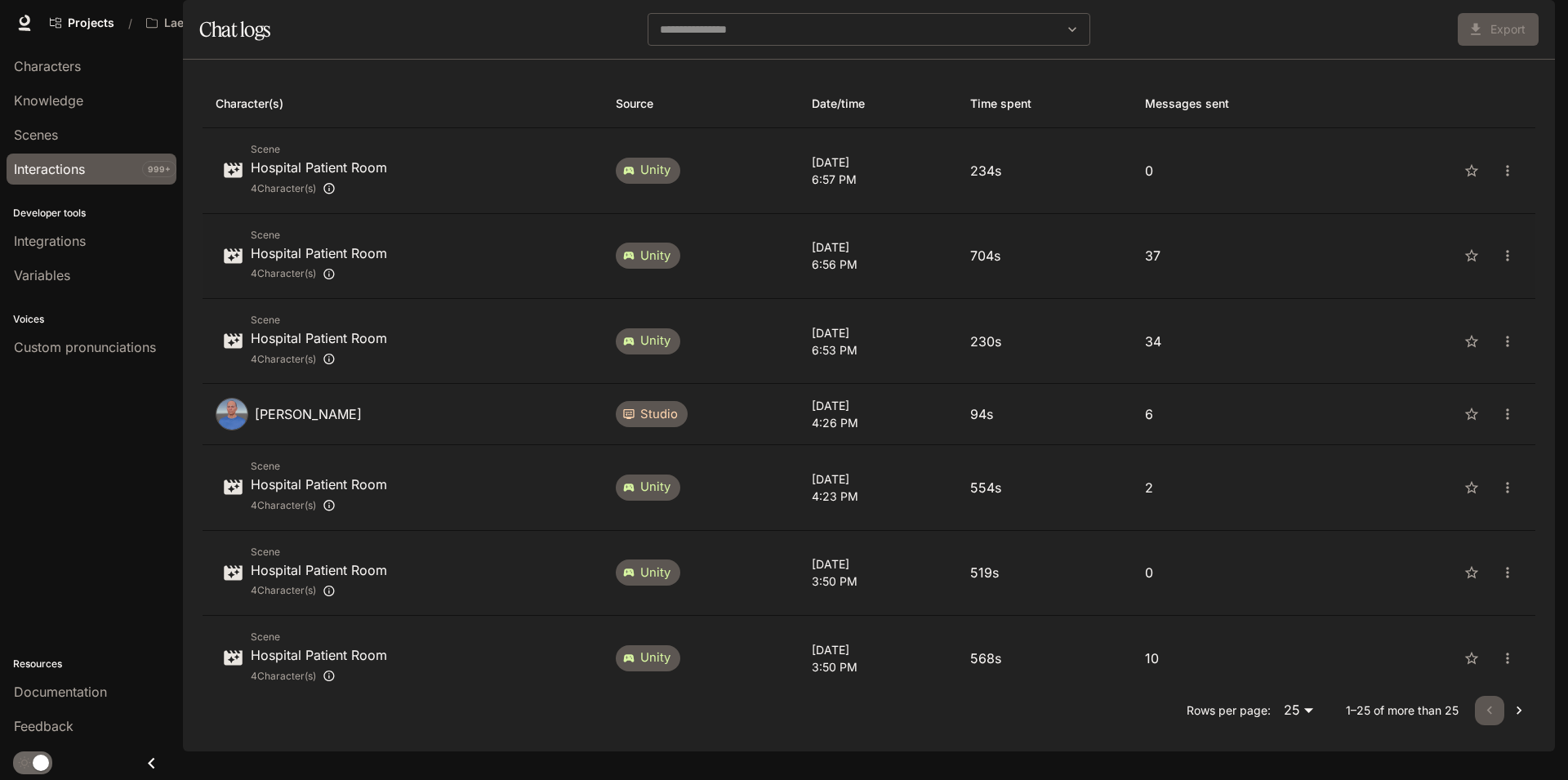
click at [1261, 266] on p "37" at bounding box center [1242, 255] width 194 height 20
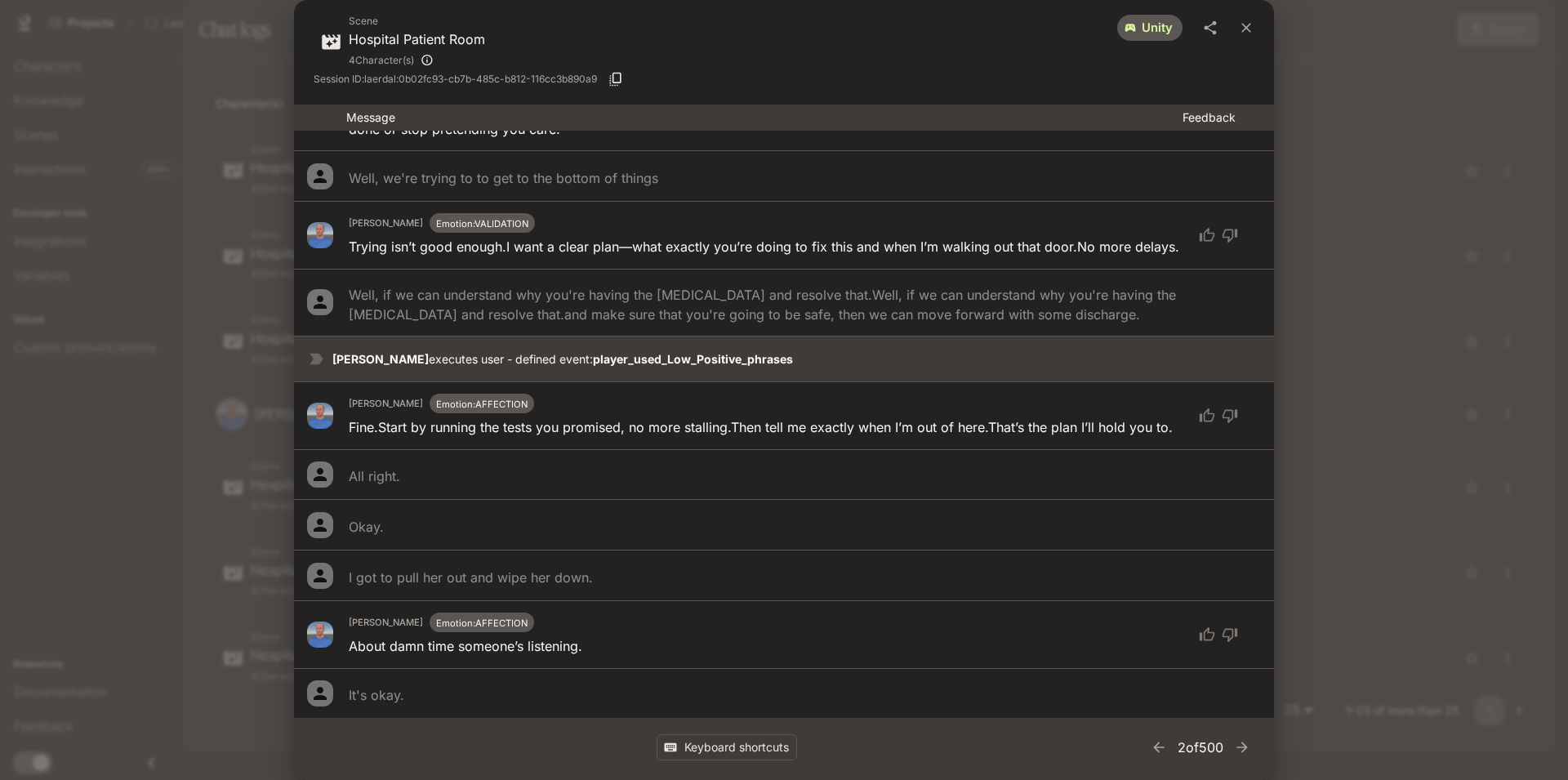
scroll to position [2091, 0]
click at [1312, 212] on div "Scene Hospital Patient Room 4 Character(s) unity Session ID: laerdal:0b02fc93-c…" at bounding box center [784, 390] width 1568 height 780
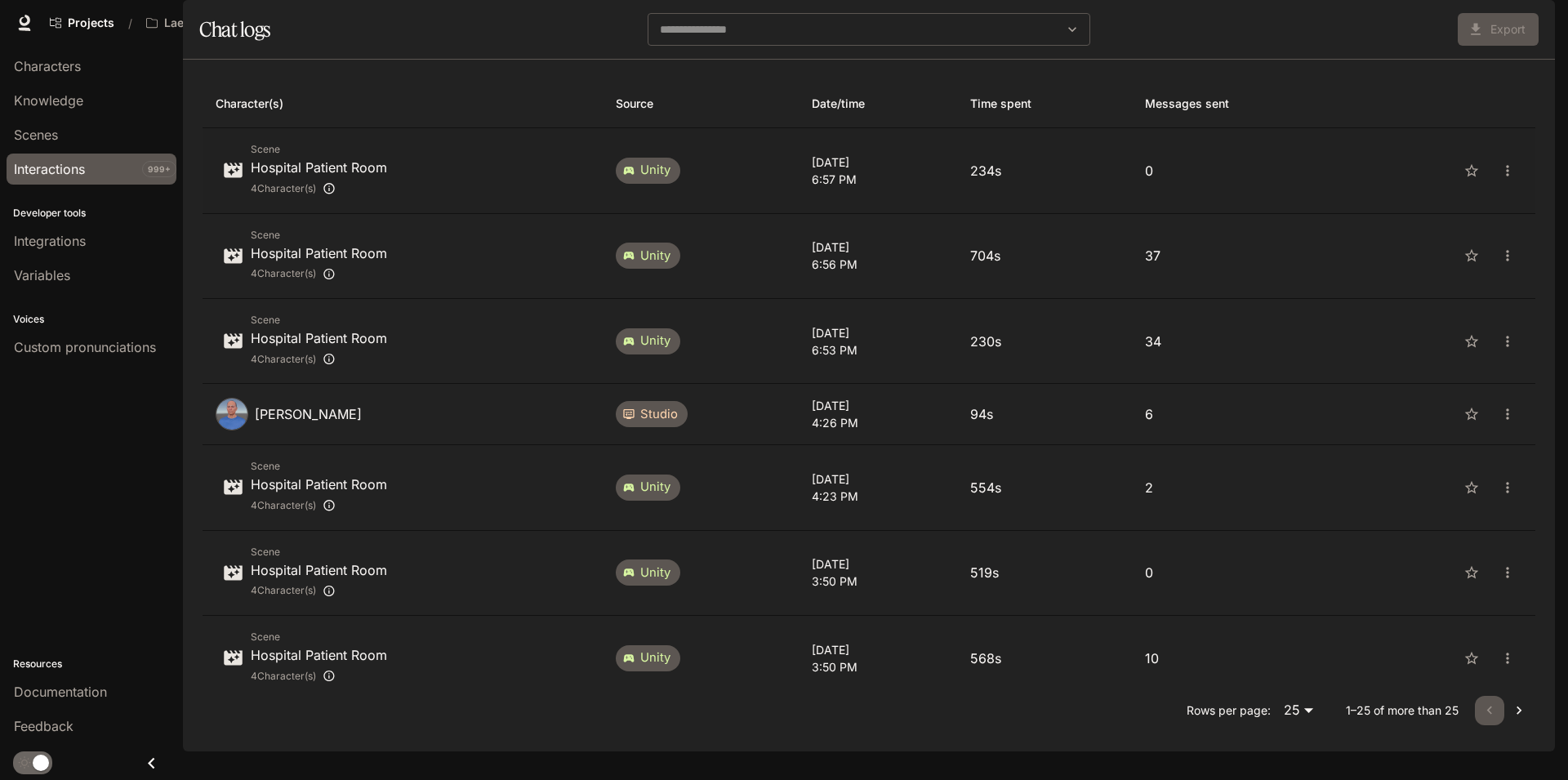
click at [1238, 181] on p "0" at bounding box center [1242, 170] width 194 height 20
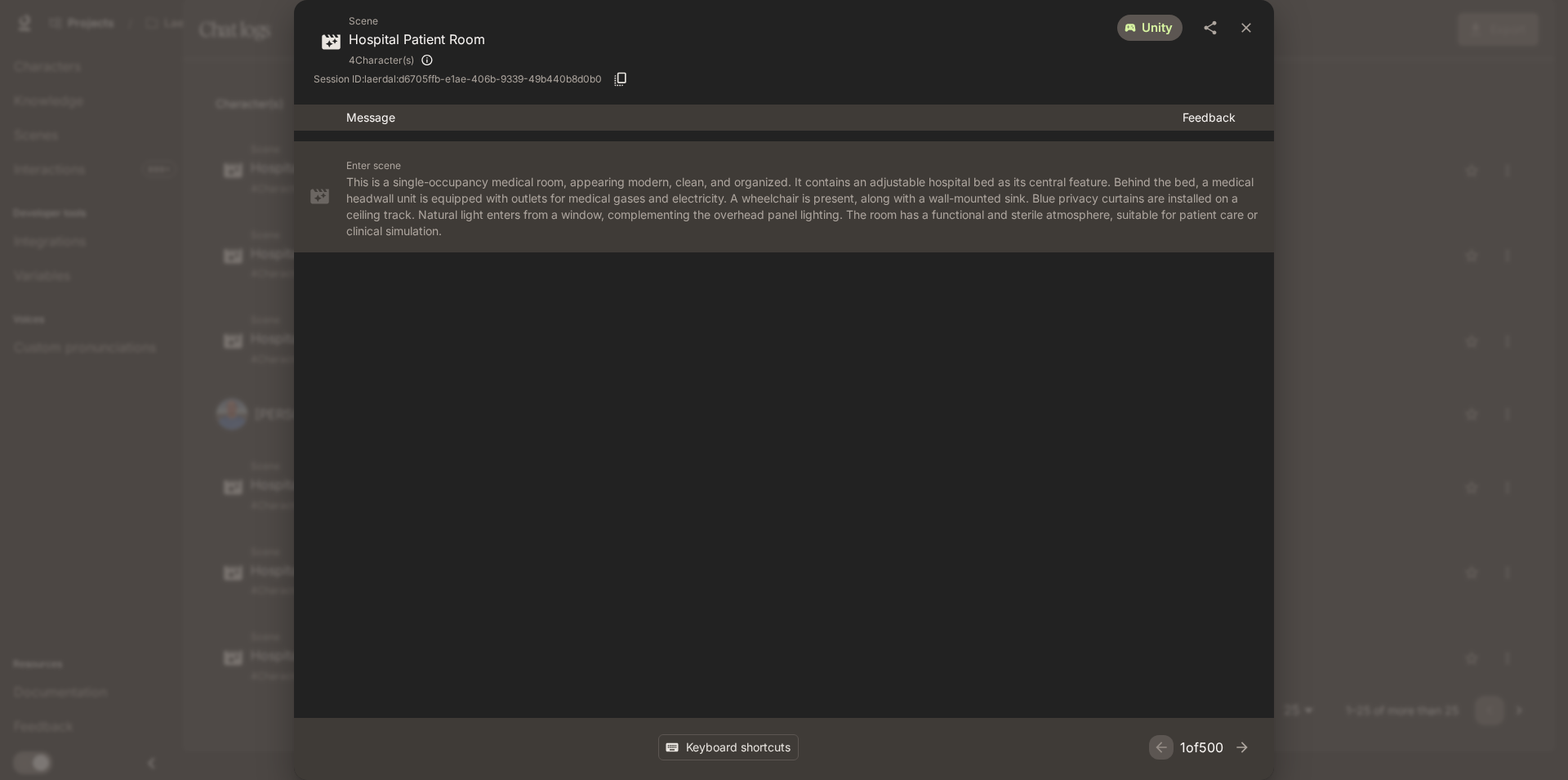
click at [1278, 201] on div "Scene Hospital Patient Room 4 Character(s) unity Session ID: laerdal:d6705ffb-e…" at bounding box center [784, 390] width 1568 height 780
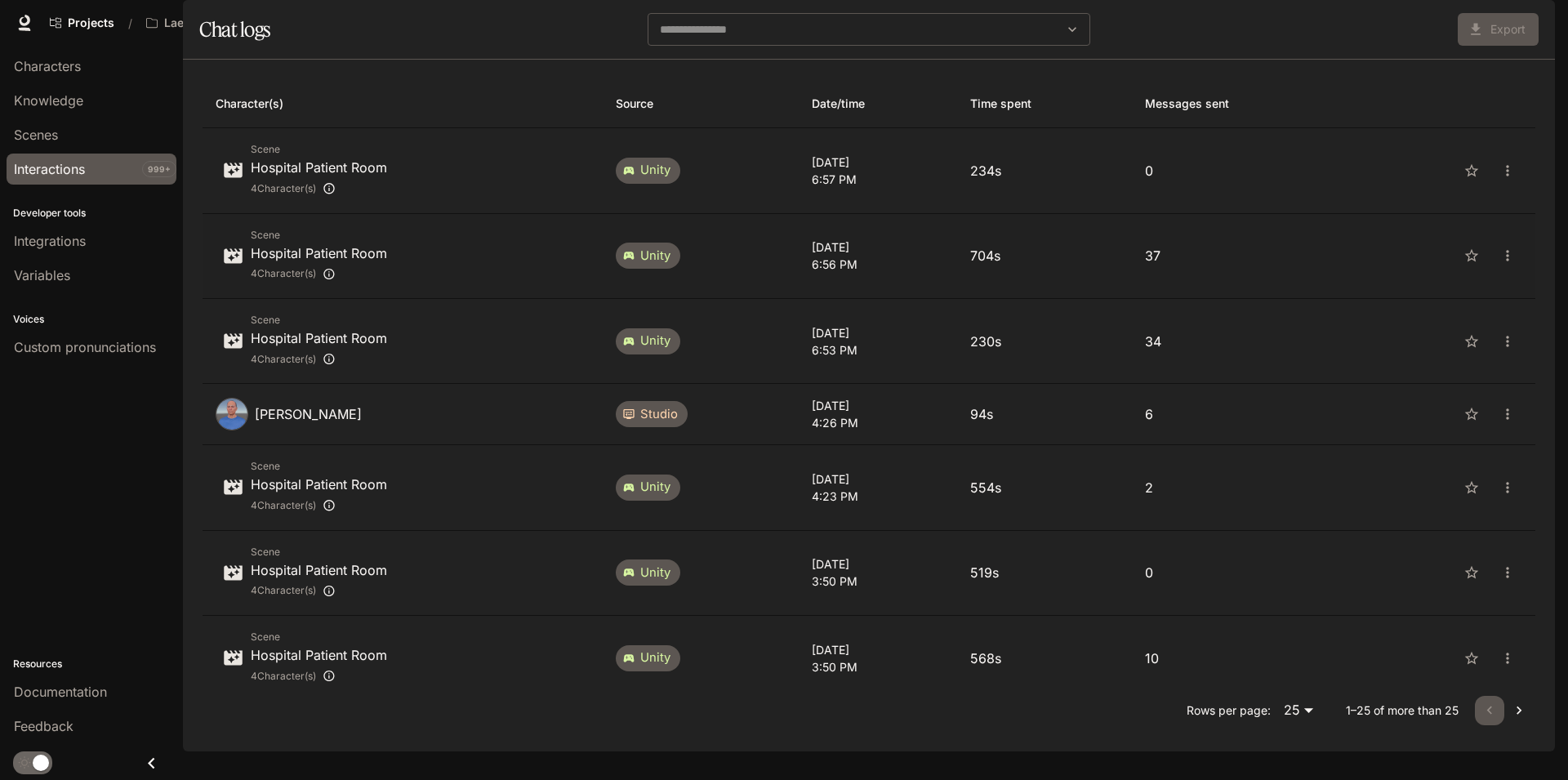
click at [543, 285] on div "Scene Hospital Patient Room 4 Character(s)" at bounding box center [402, 256] width 374 height 58
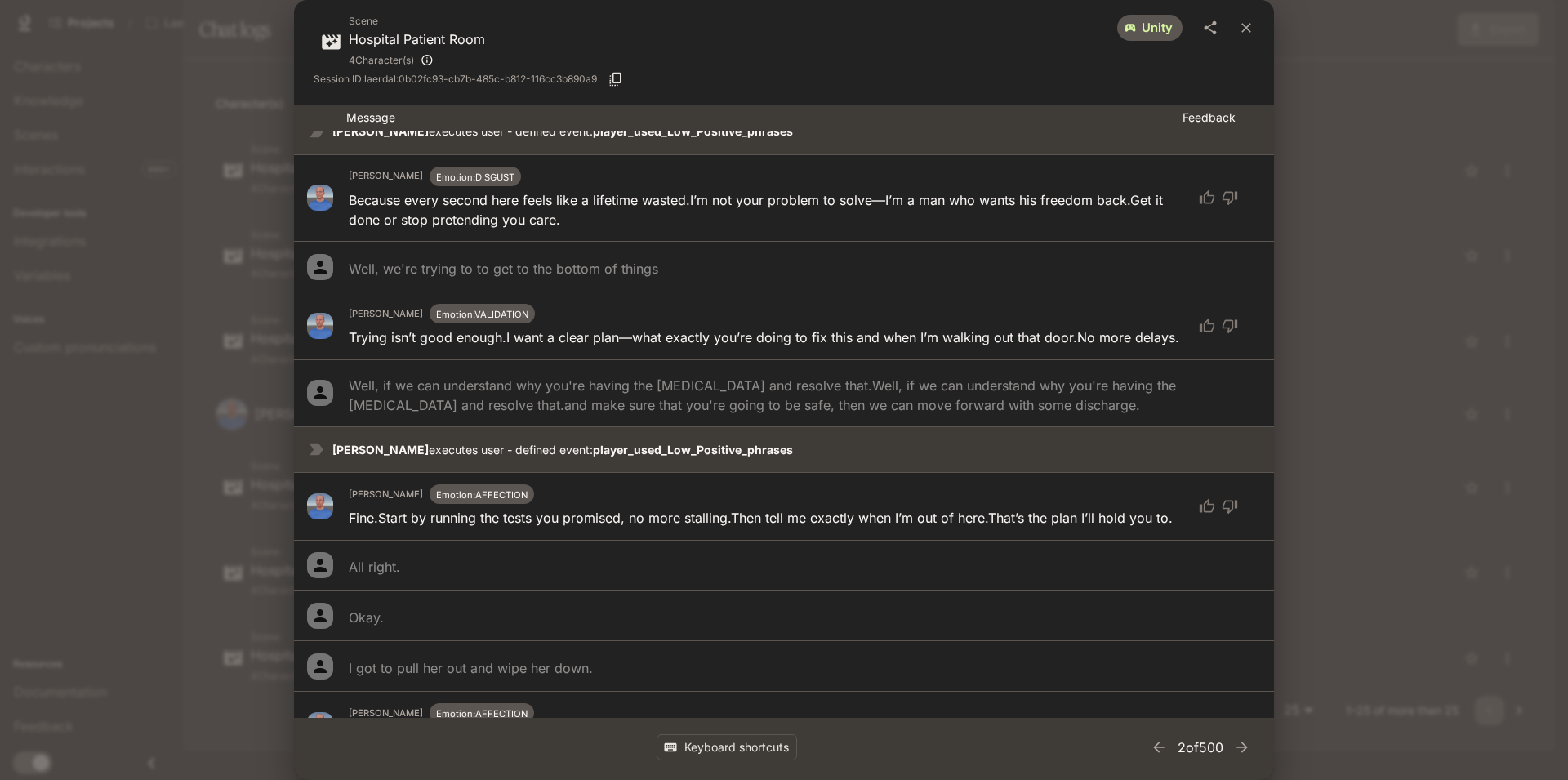
scroll to position [1861, 0]
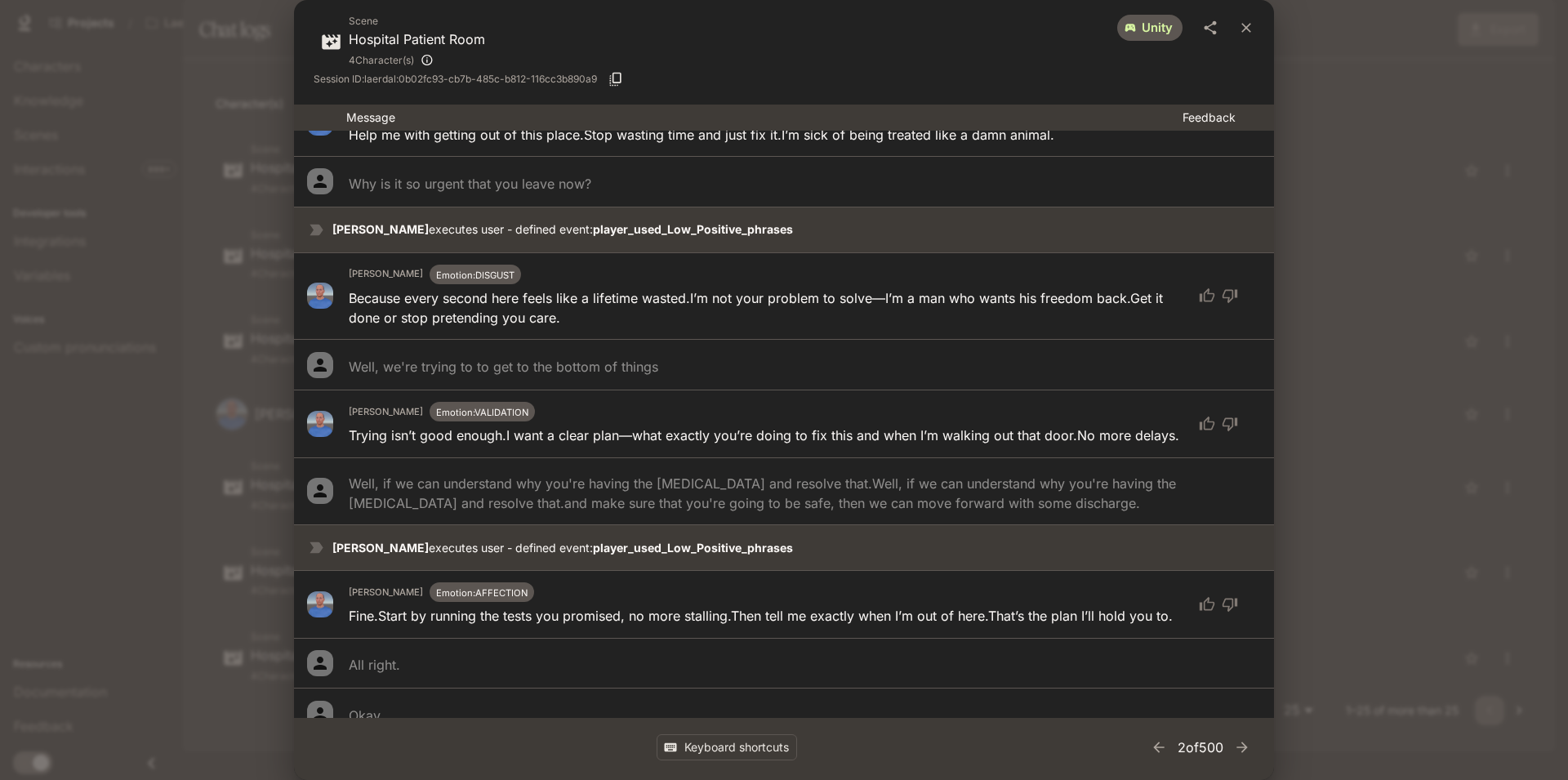
click at [1413, 179] on div "Scene Hospital Patient Room 4 Character(s) unity Session ID: laerdal:0b02fc93-c…" at bounding box center [784, 390] width 1568 height 780
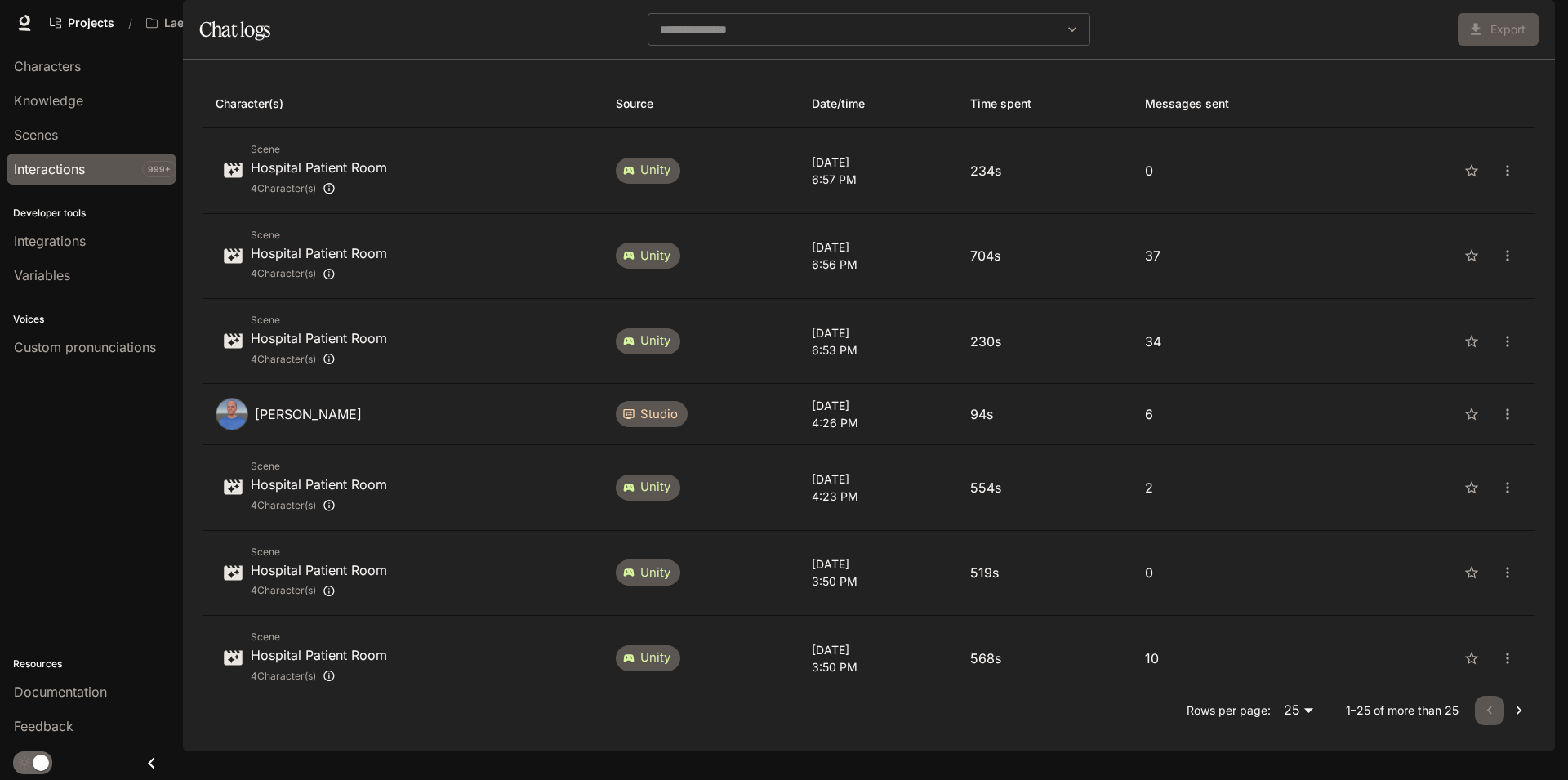
click at [518, 52] on section "Chat logs ​ Export" at bounding box center [869, 30] width 1372 height 60
